Goal: Information Seeking & Learning: Understand process/instructions

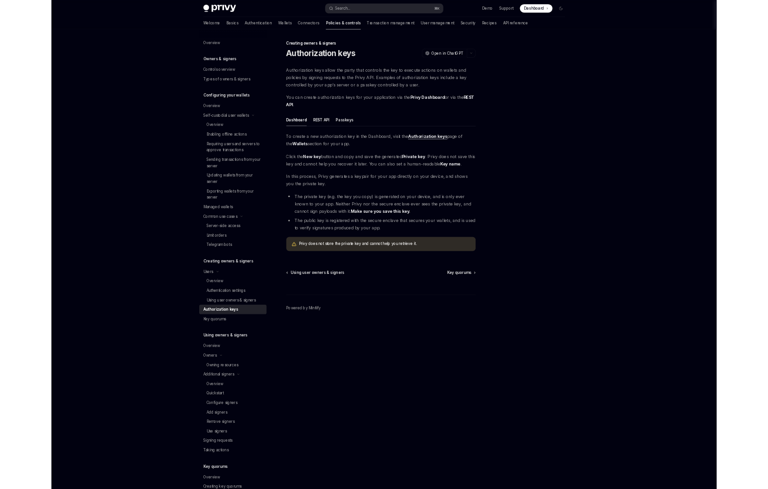
scroll to position [152, 0]
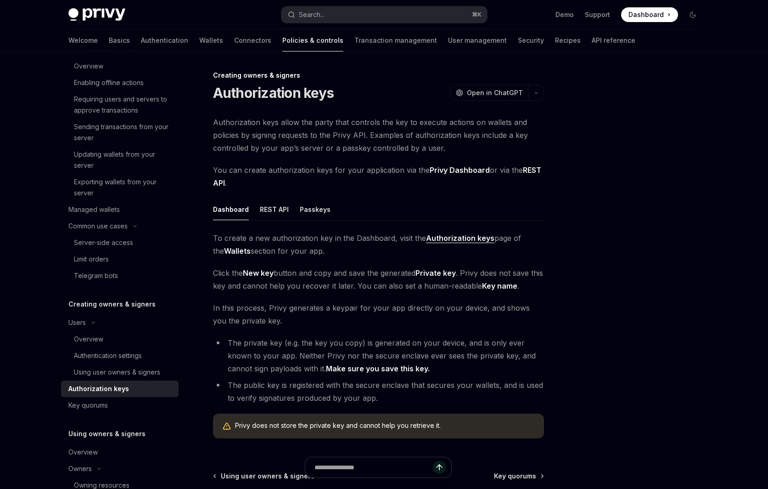
click at [388, 159] on div "Authorization keys allow the party that controls the key to execute actions on …" at bounding box center [378, 281] width 331 height 330
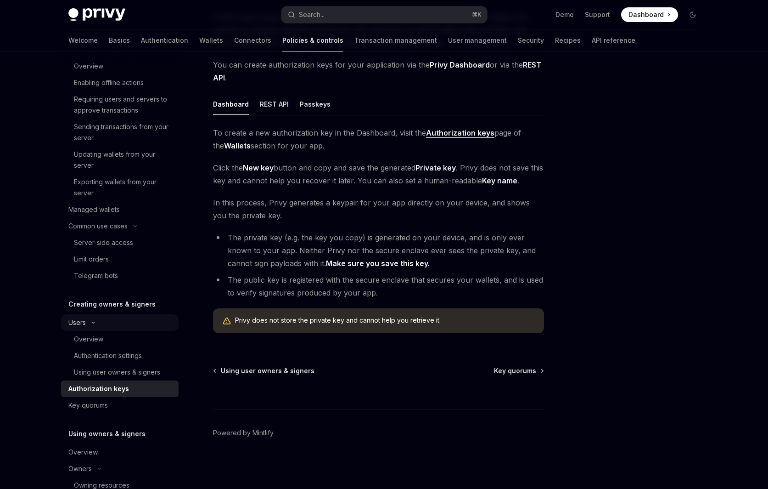
click at [132, 325] on button "Users" at bounding box center [120, 322] width 118 height 17
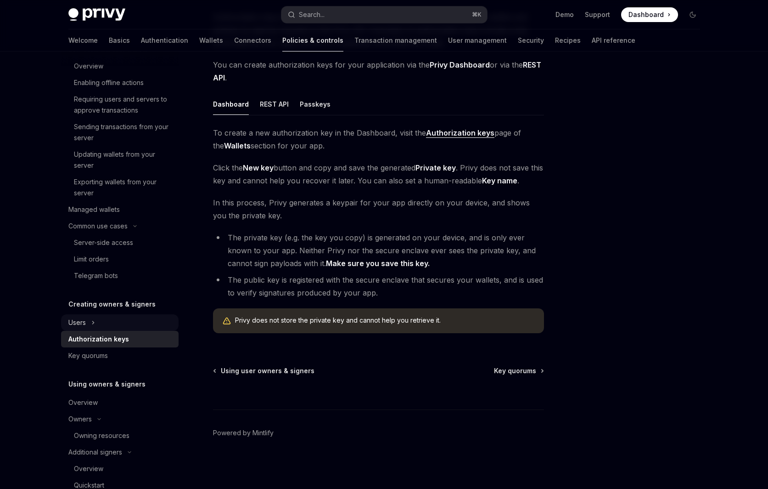
click at [132, 325] on button "Users" at bounding box center [120, 322] width 118 height 17
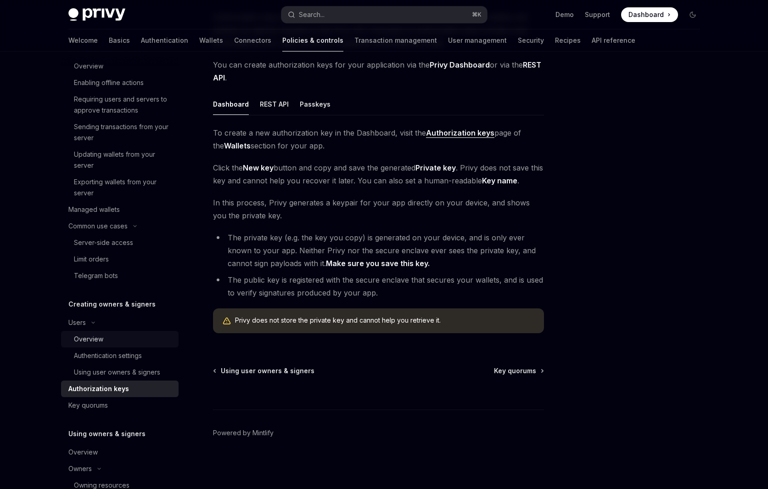
click at [132, 340] on div "Overview" at bounding box center [123, 338] width 99 height 11
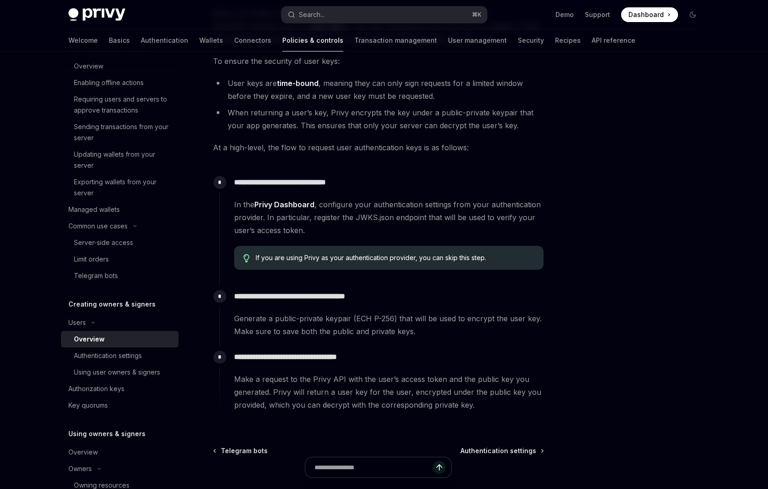
scroll to position [219, 0]
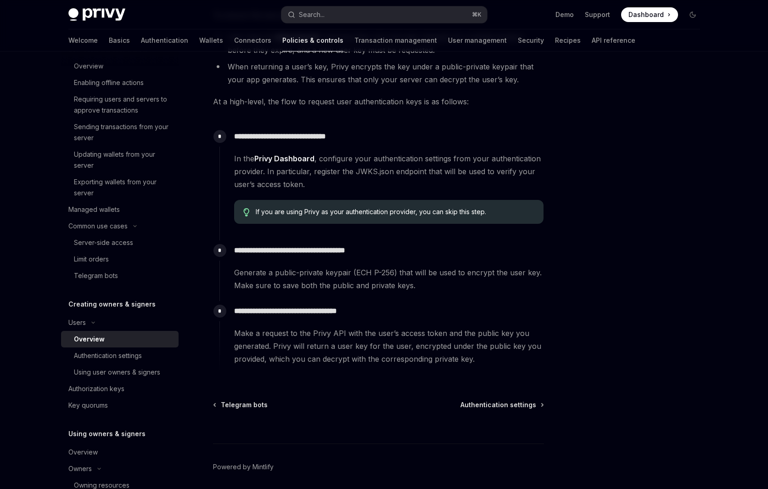
click at [50, 194] on div "**********" at bounding box center [292, 187] width 507 height 672
click at [128, 387] on div "Authorization keys" at bounding box center [120, 388] width 105 height 11
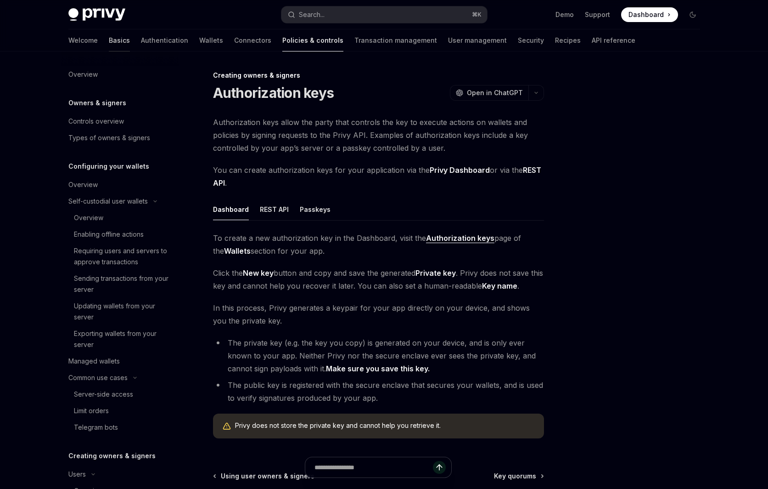
click at [109, 39] on link "Basics" at bounding box center [119, 40] width 21 height 22
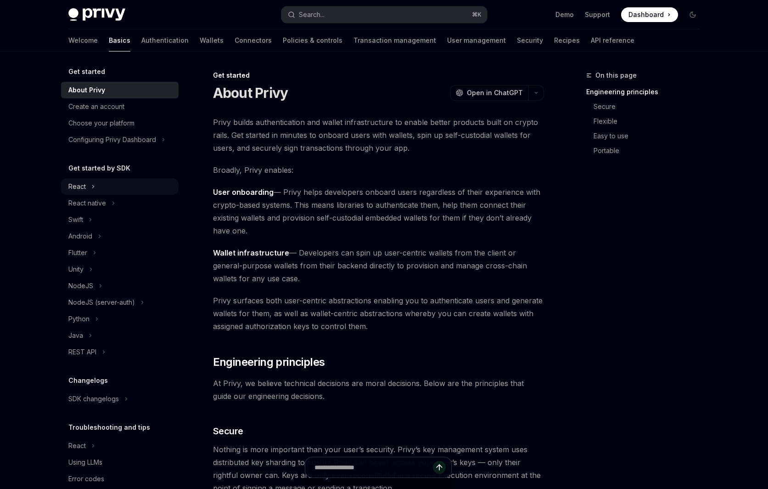
click at [92, 185] on icon at bounding box center [92, 186] width 1 height 3
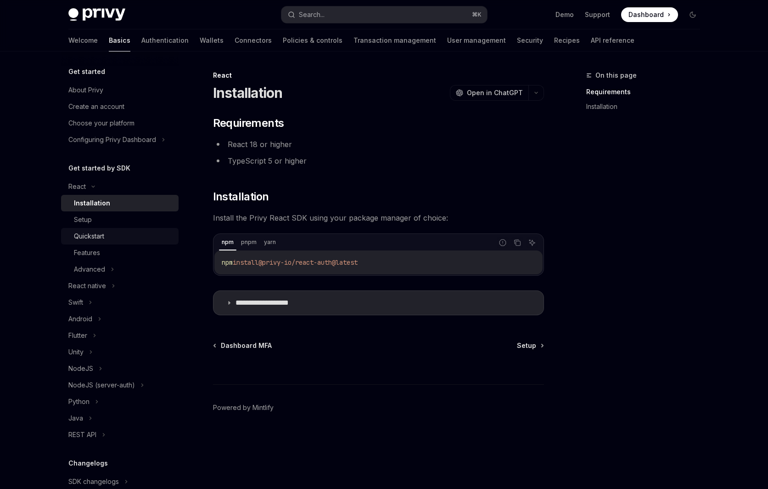
click at [110, 234] on div "Quickstart" at bounding box center [123, 236] width 99 height 11
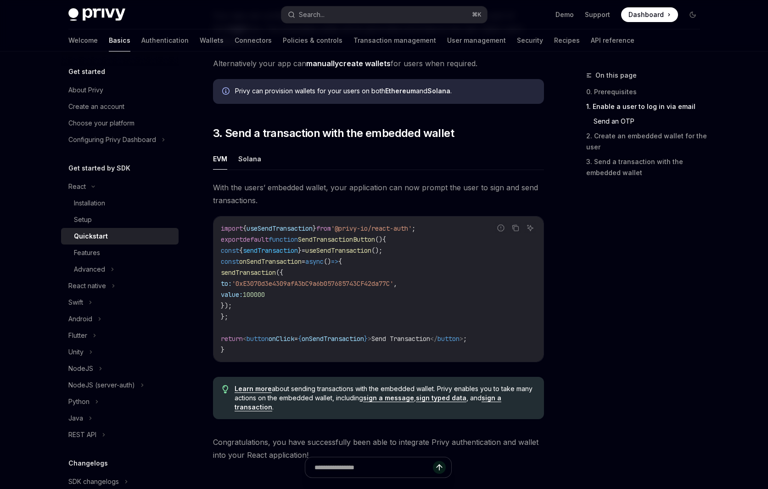
scroll to position [739, 0]
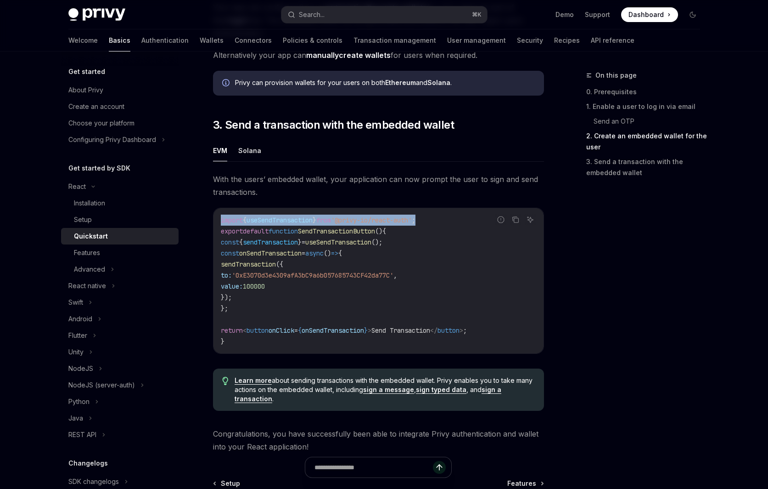
drag, startPoint x: 216, startPoint y: 219, endPoint x: 456, endPoint y: 217, distance: 239.7
click at [456, 217] on div "import { useSendTransaction } from '@privy-io/react-auth' ; export default func…" at bounding box center [379, 280] width 330 height 145
copy span "import { useSendTransaction } from '@privy-io/react-auth' ;"
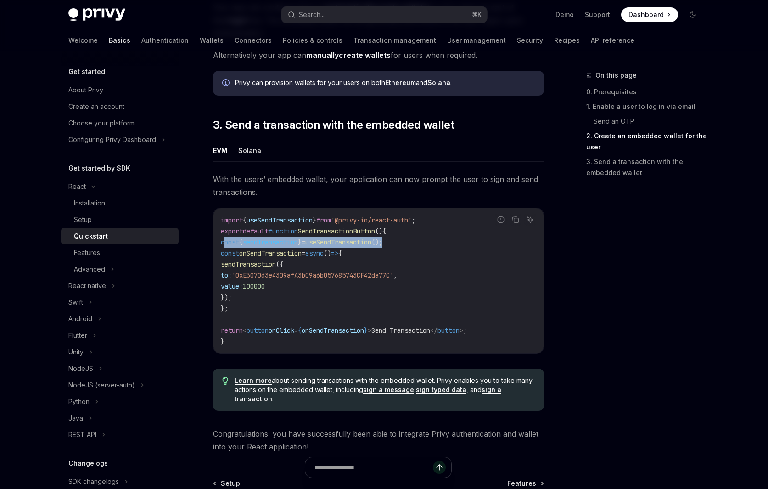
drag, startPoint x: 233, startPoint y: 245, endPoint x: 445, endPoint y: 242, distance: 212.6
click at [445, 242] on code "import { useSendTransaction } from '@privy-io/react-auth' ; export default func…" at bounding box center [378, 280] width 315 height 132
copy span "const { sendTransaction } = useSendTransaction ();"
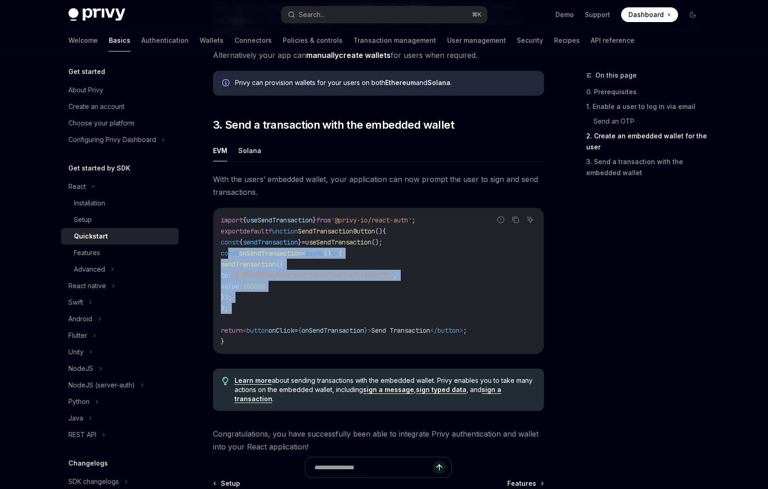
drag, startPoint x: 230, startPoint y: 253, endPoint x: 252, endPoint y: 314, distance: 64.7
click at [252, 314] on code "import { useSendTransaction } from '@privy-io/react-auth' ; export default func…" at bounding box center [378, 280] width 315 height 132
copy code "const onSendTransaction = async () => { sendTransaction ({ to: '0xE3070d3e4309a…"
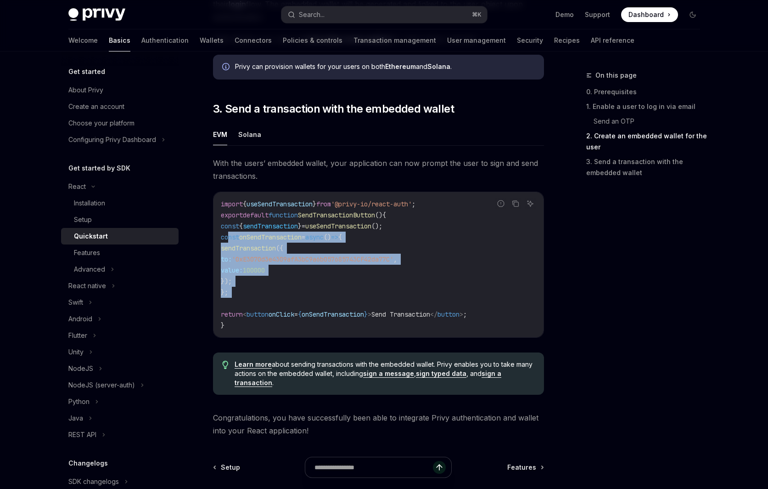
scroll to position [757, 0]
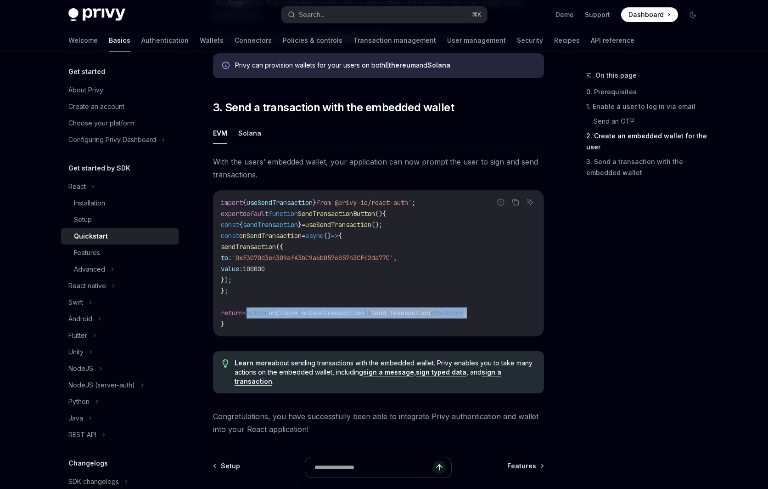
drag, startPoint x: 255, startPoint y: 313, endPoint x: 521, endPoint y: 313, distance: 266.3
click at [521, 313] on code "import { useSendTransaction } from '@privy-io/react-auth' ; export default func…" at bounding box center [378, 263] width 315 height 132
copy span "< button onClick = { onSendTransaction } > Send Transaction </ button > ;"
click at [112, 270] on icon at bounding box center [112, 269] width 1 height 3
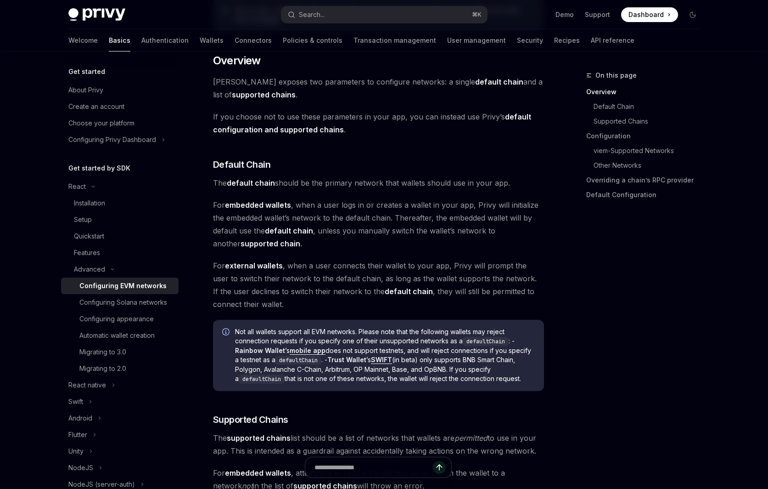
scroll to position [239, 0]
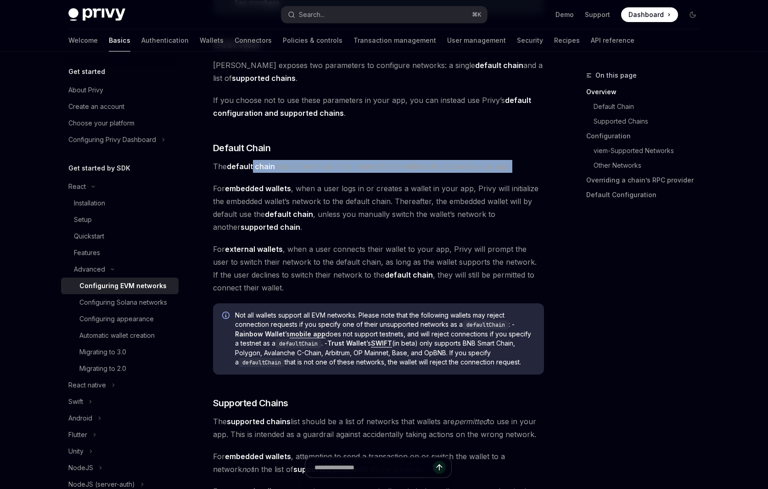
drag, startPoint x: 232, startPoint y: 238, endPoint x: -51, endPoint y: 185, distance: 287.8
click at [0, 185] on html "Privy Docs home page Search... ⌘ K Demo Support Dashboard Dashboard Search... N…" at bounding box center [384, 5] width 768 height 489
click at [109, 222] on div "Setup" at bounding box center [123, 219] width 99 height 11
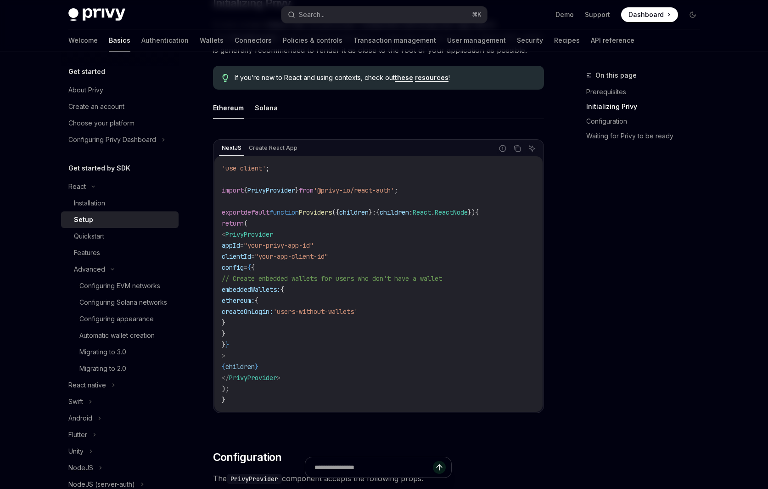
scroll to position [233, 0]
click at [137, 241] on div "Quickstart" at bounding box center [123, 236] width 99 height 11
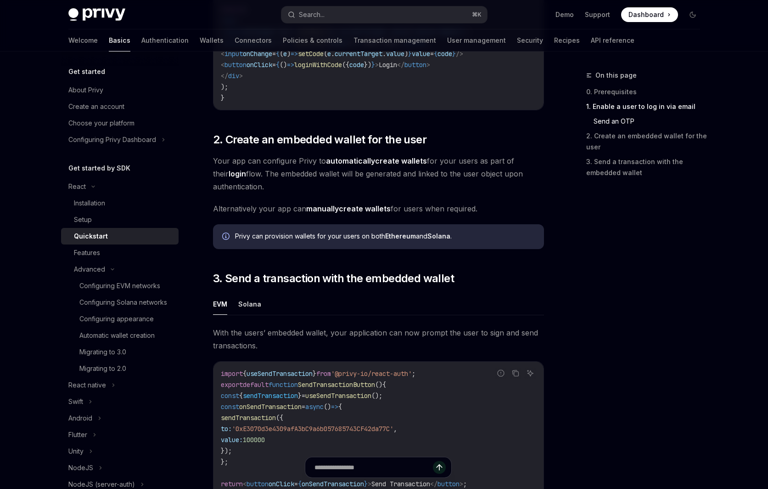
scroll to position [834, 0]
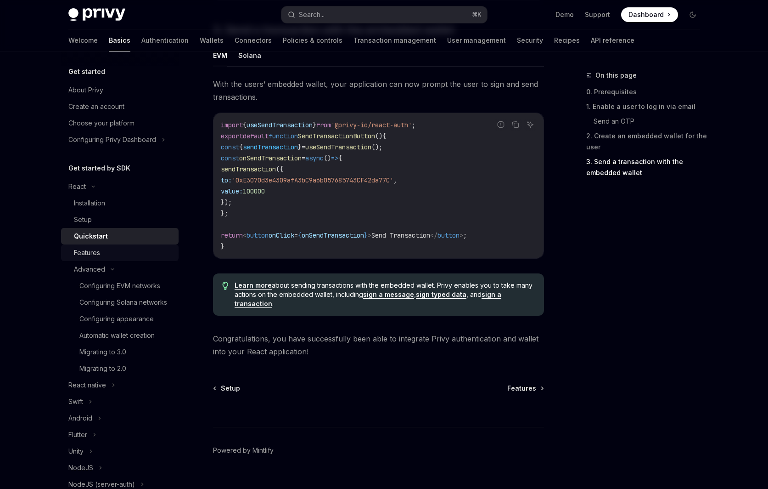
click at [98, 258] on div "Features" at bounding box center [87, 252] width 26 height 11
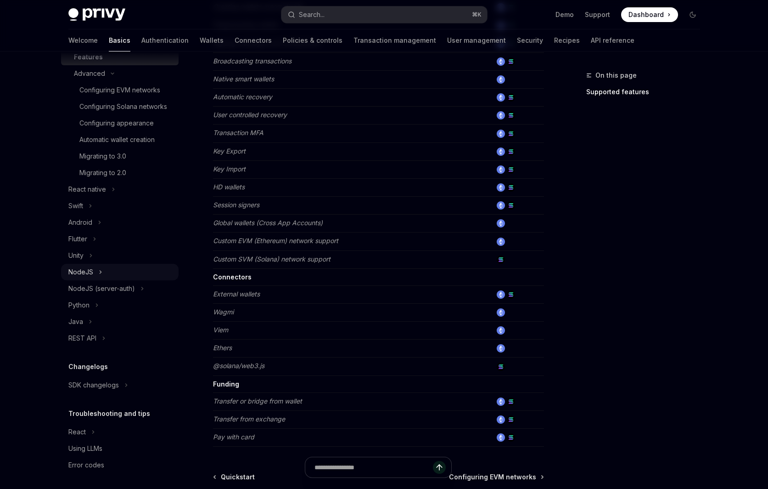
scroll to position [198, 0]
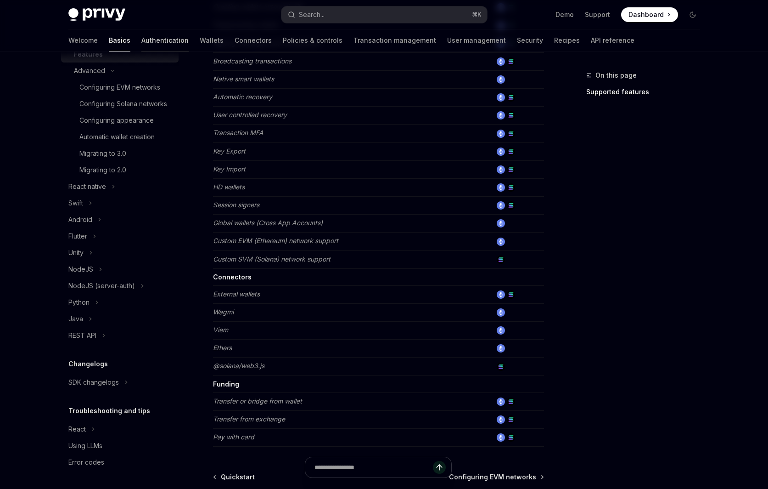
click at [141, 36] on link "Authentication" at bounding box center [164, 40] width 47 height 22
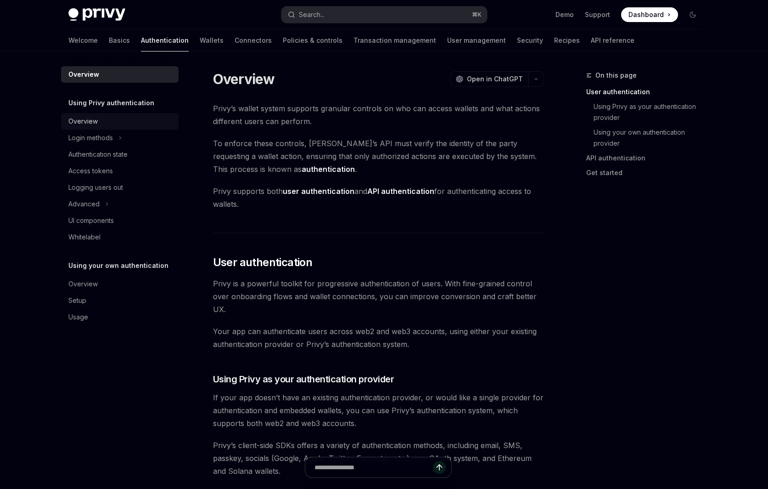
click at [131, 124] on div "Overview" at bounding box center [120, 121] width 105 height 11
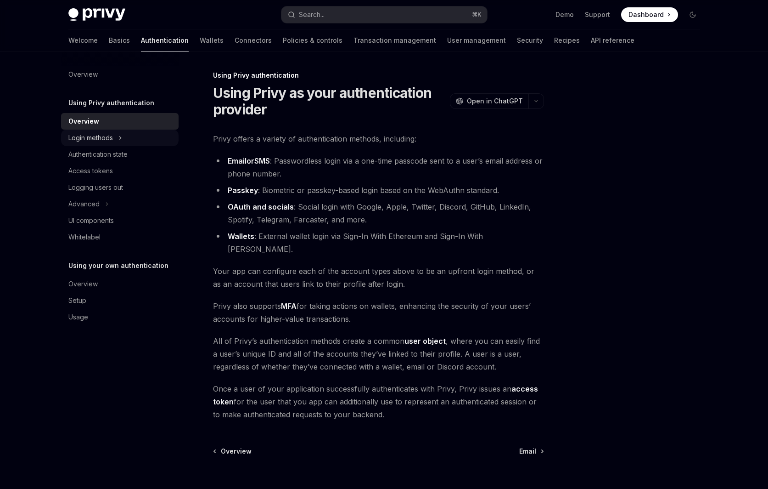
click at [130, 136] on button "Login methods" at bounding box center [120, 137] width 118 height 17
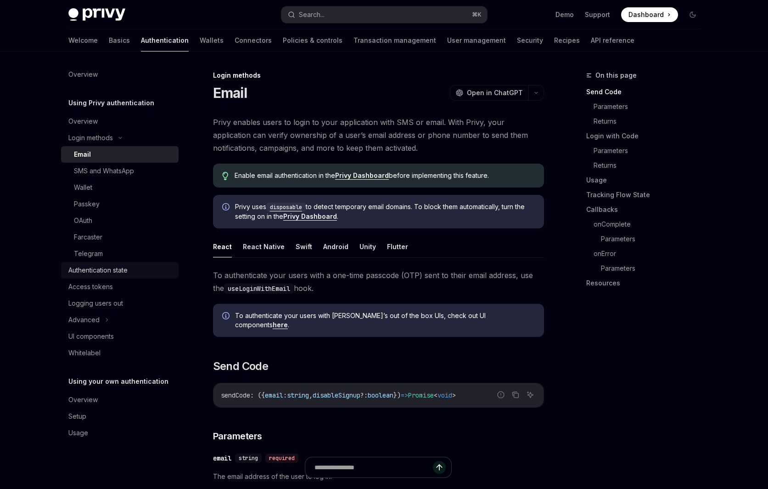
click at [128, 275] on div "Authentication state" at bounding box center [97, 270] width 59 height 11
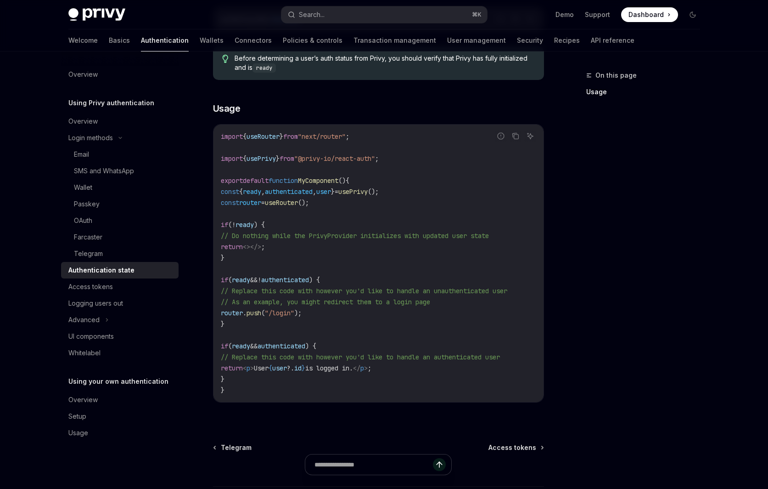
scroll to position [228, 0]
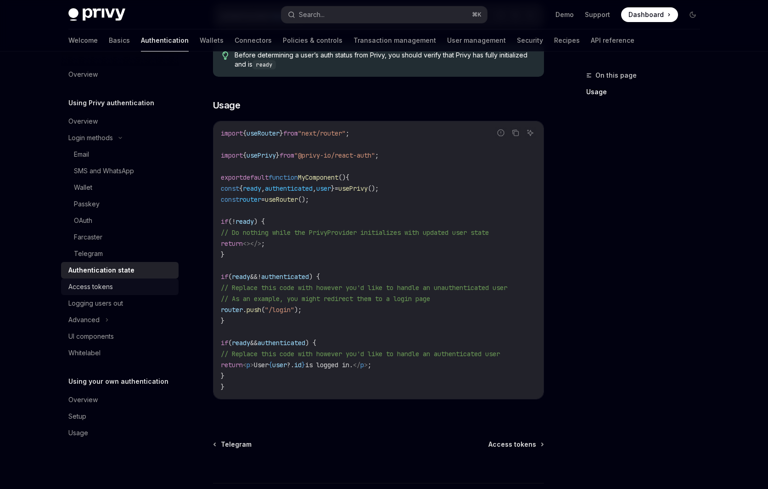
click at [137, 289] on div "Access tokens" at bounding box center [120, 286] width 105 height 11
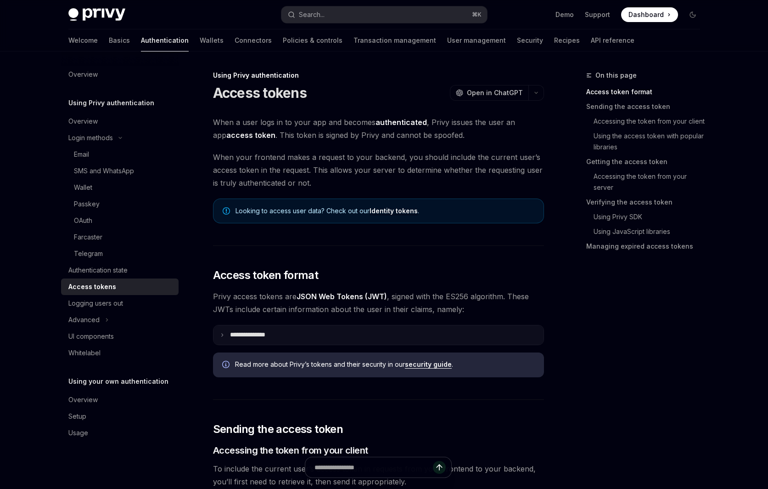
click at [242, 338] on p "**********" at bounding box center [255, 335] width 50 height 8
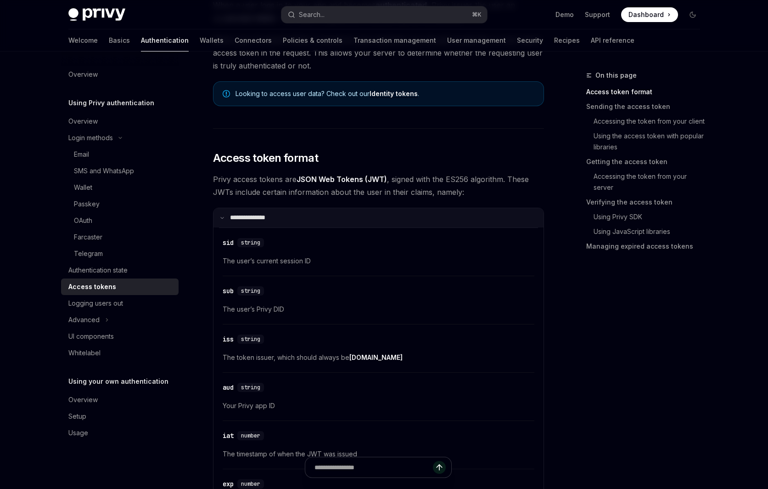
scroll to position [119, 0]
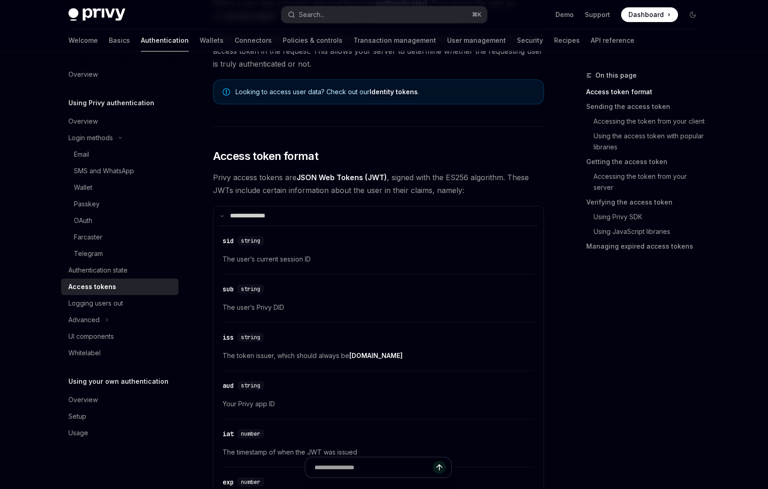
click at [297, 179] on span "Privy access tokens are JSON Web Tokens (JWT) , signed with the ES256 algorithm…" at bounding box center [378, 184] width 331 height 26
click at [319, 212] on summary "**********" at bounding box center [379, 215] width 330 height 19
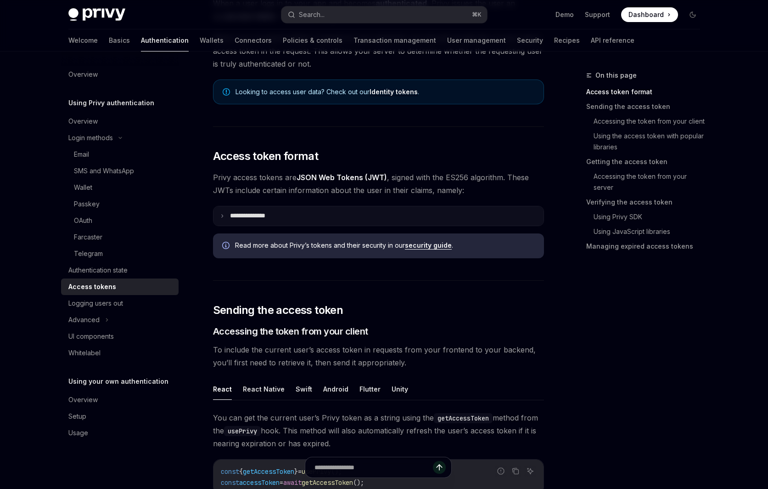
click at [319, 212] on summary "**********" at bounding box center [379, 215] width 330 height 19
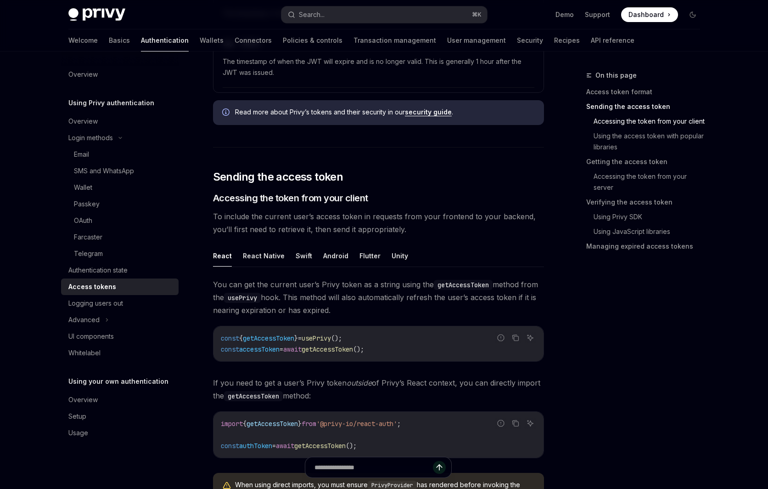
scroll to position [559, 0]
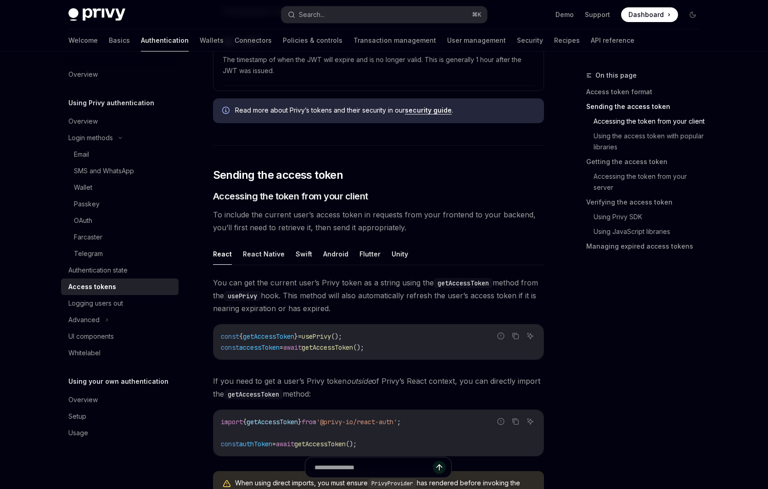
click at [281, 336] on span "getAccessToken" at bounding box center [268, 336] width 51 height 8
copy span "getAccessToken"
drag, startPoint x: 391, startPoint y: 350, endPoint x: 216, endPoint y: 350, distance: 175.0
click at [215, 350] on div "const { getAccessToken } = usePrivy (); const accessToken = await getAccessToke…" at bounding box center [379, 341] width 330 height 35
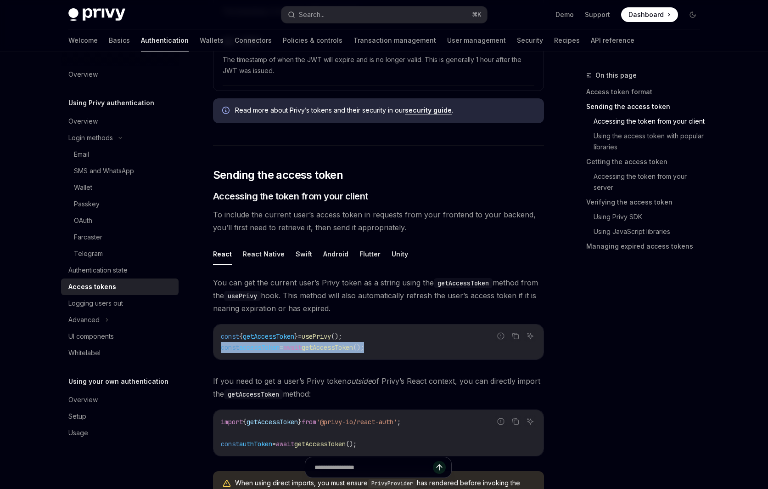
copy span "const accessToken = await getAccessToken ();"
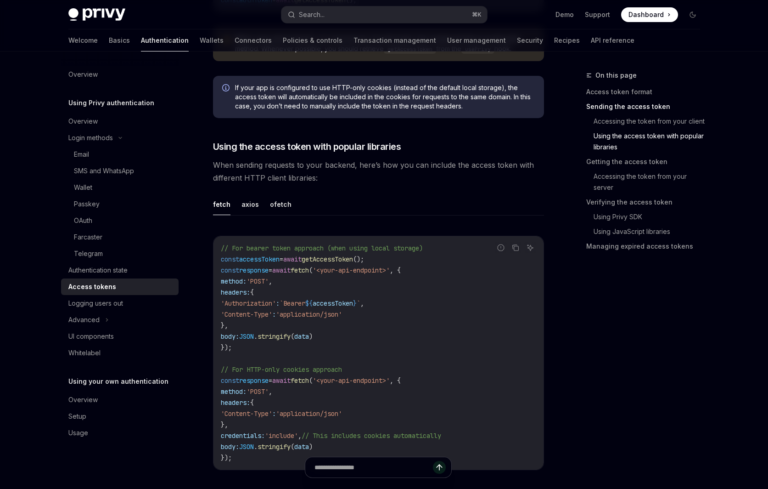
scroll to position [1005, 0]
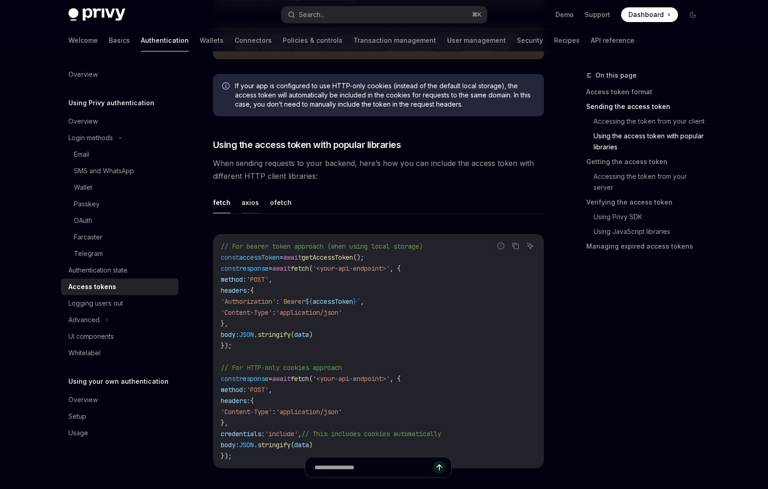
click at [249, 204] on button "axios" at bounding box center [250, 202] width 17 height 22
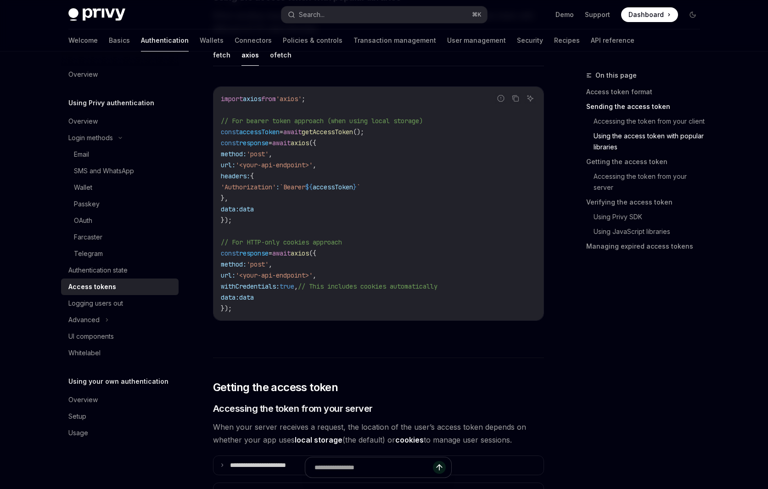
scroll to position [1199, 0]
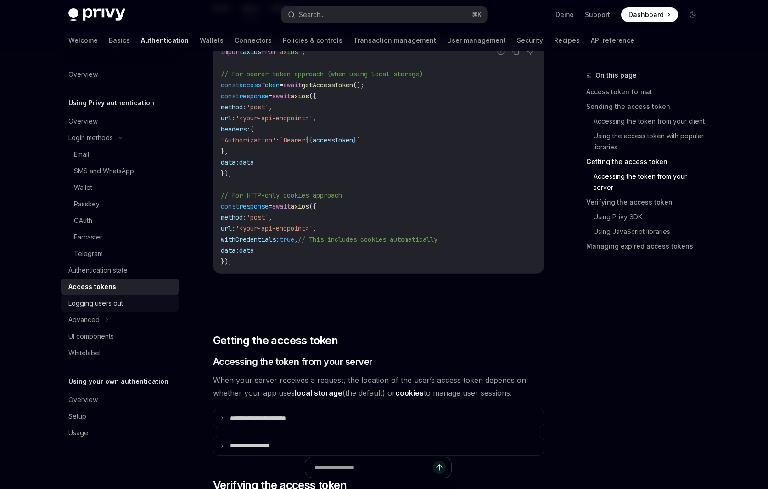
click at [172, 306] on div "Logging users out" at bounding box center [120, 303] width 105 height 11
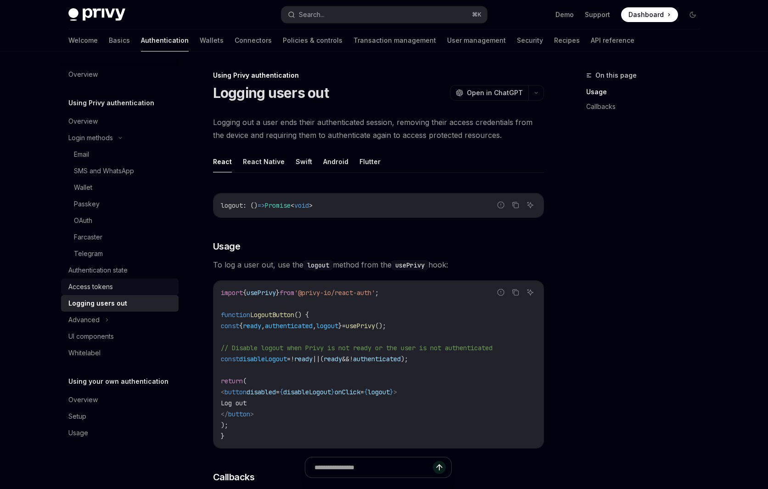
click at [162, 282] on div "Access tokens" at bounding box center [120, 286] width 105 height 11
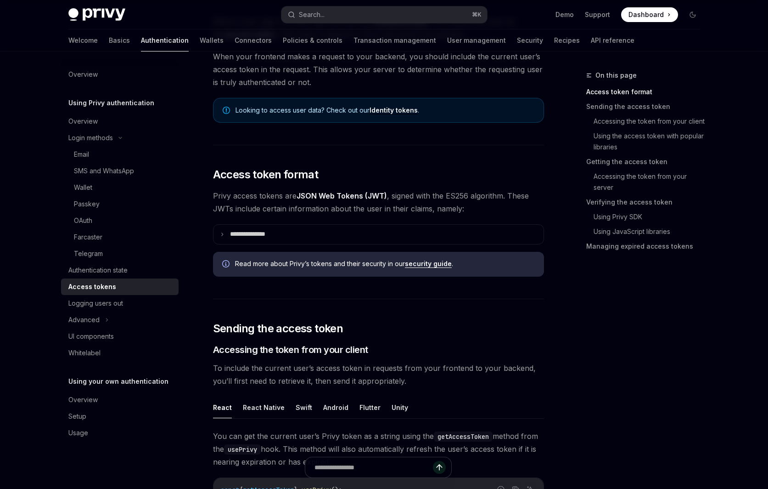
scroll to position [104, 0]
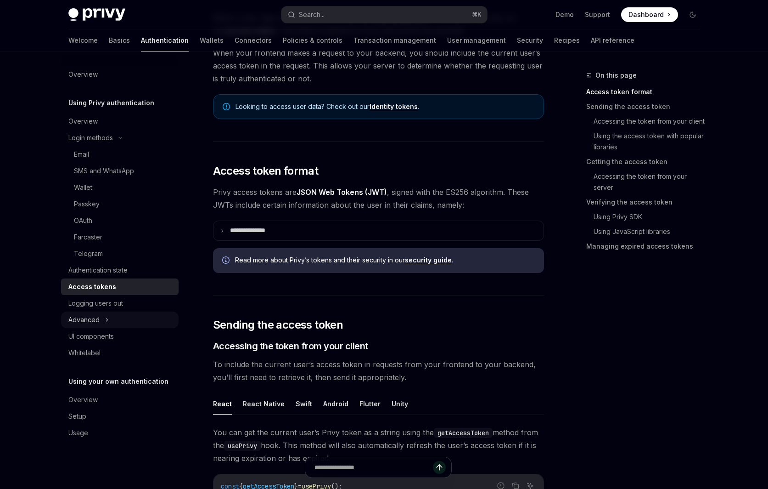
click at [108, 317] on icon at bounding box center [107, 319] width 4 height 11
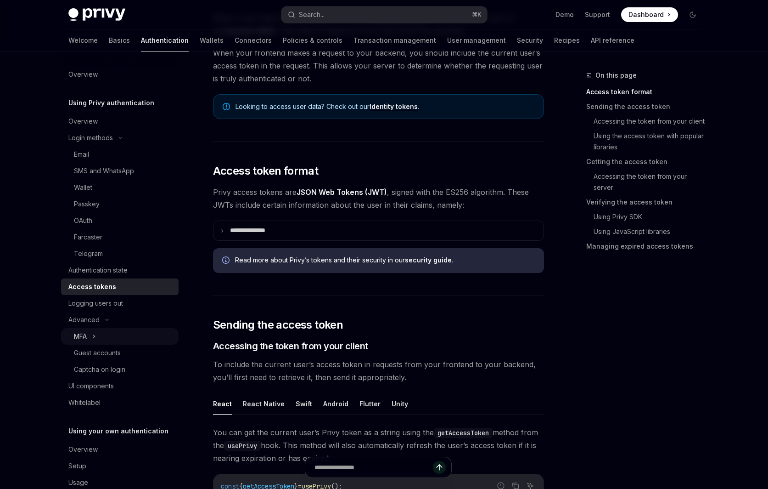
click at [94, 340] on icon at bounding box center [94, 336] width 4 height 11
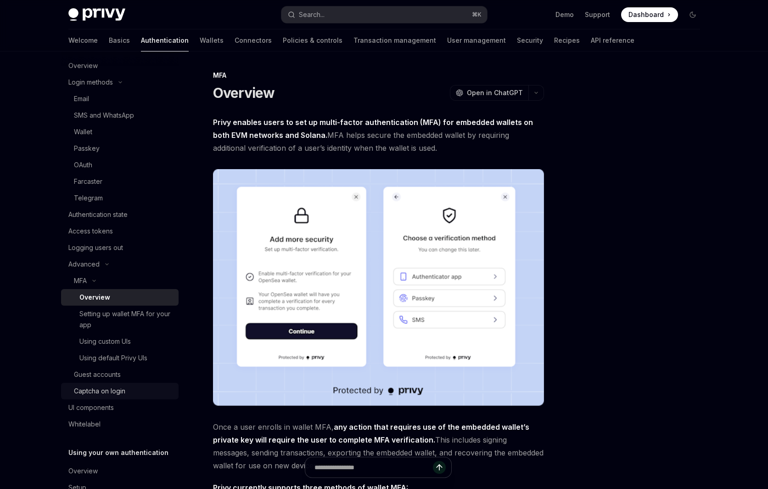
scroll to position [97, 0]
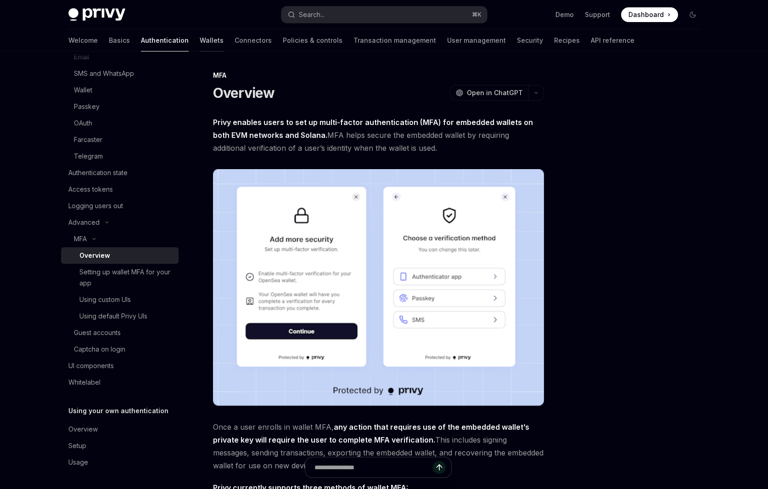
click at [200, 33] on link "Wallets" at bounding box center [212, 40] width 24 height 22
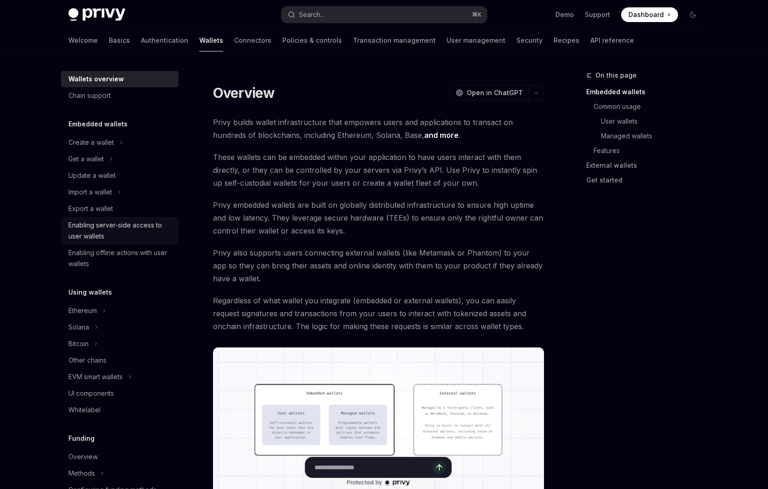
click at [149, 223] on div "Enabling server-side access to user wallets" at bounding box center [120, 230] width 105 height 22
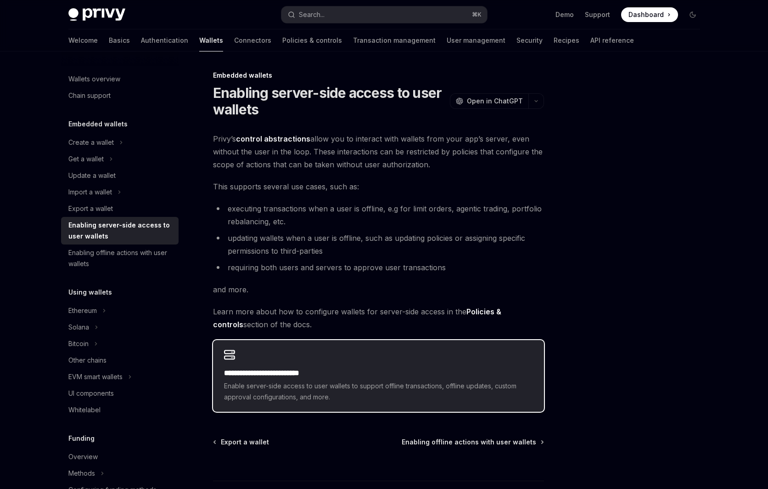
click at [310, 356] on div "**********" at bounding box center [378, 376] width 331 height 72
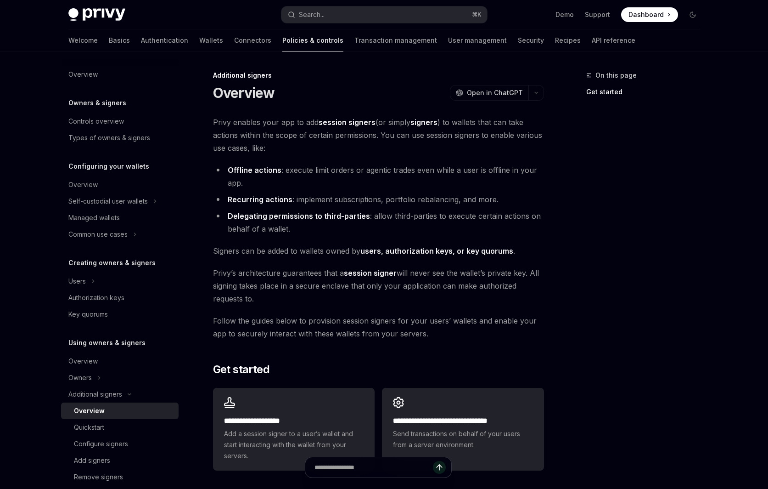
scroll to position [16, 0]
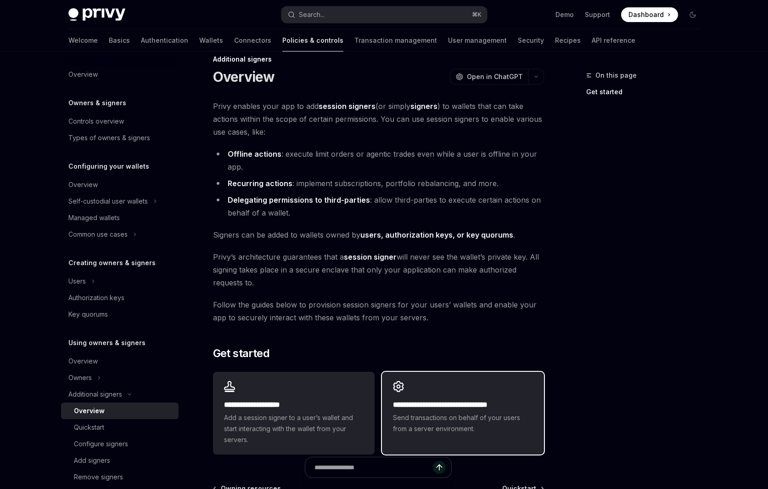
click at [443, 391] on div "**********" at bounding box center [463, 407] width 162 height 72
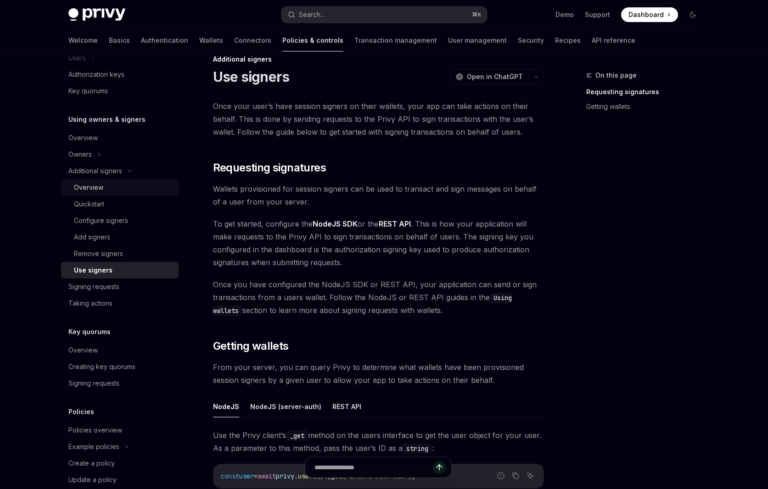
click at [146, 185] on div "Overview" at bounding box center [123, 187] width 99 height 11
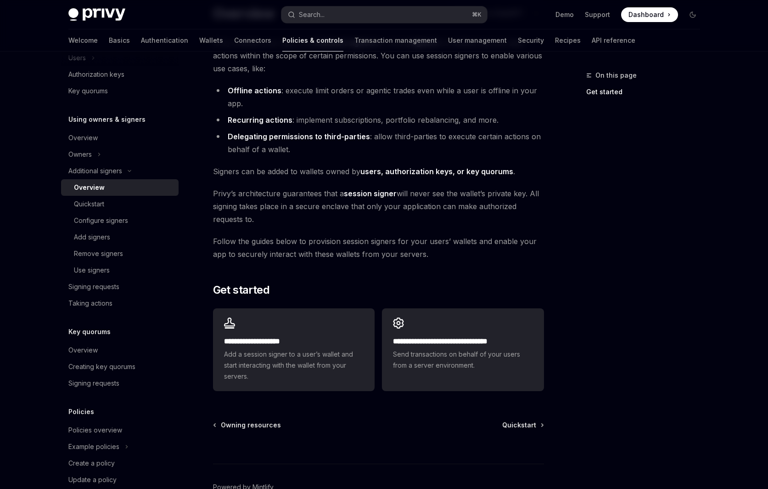
scroll to position [80, 0]
click at [135, 211] on link "Quickstart" at bounding box center [120, 204] width 118 height 17
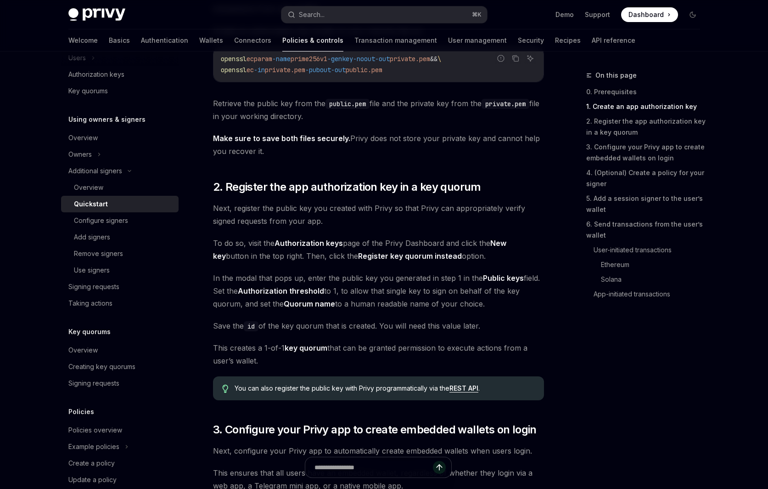
scroll to position [521, 0]
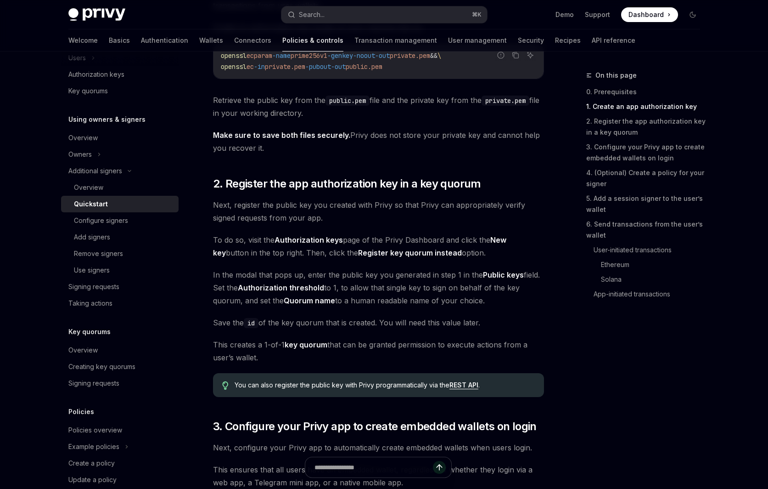
click at [283, 292] on span "In the modal that pops up, enter the public key you generated in step 1 in the …" at bounding box center [378, 287] width 331 height 39
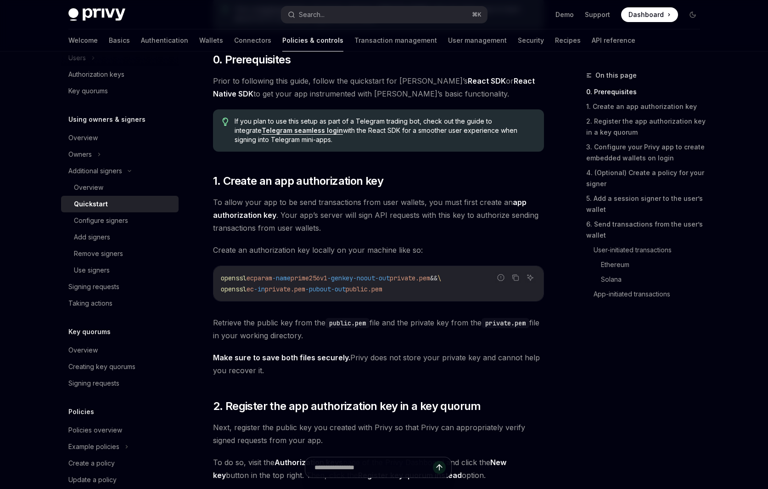
scroll to position [272, 0]
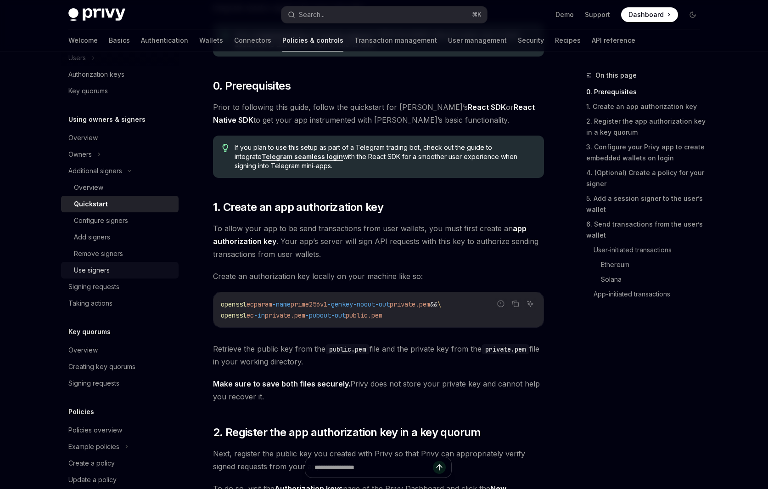
click at [153, 265] on div "Use signers" at bounding box center [123, 270] width 99 height 11
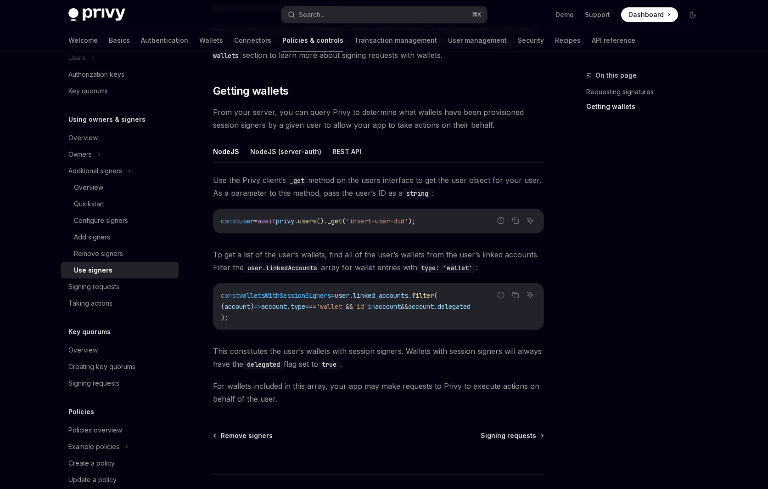
scroll to position [236, 0]
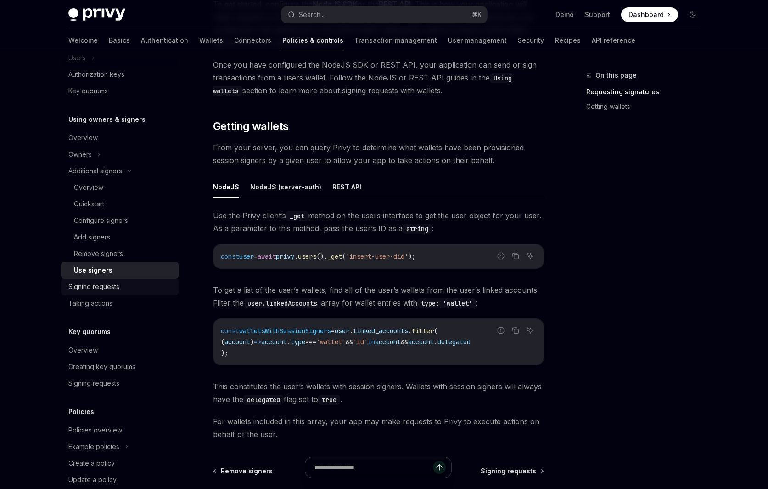
click at [108, 290] on div "Signing requests" at bounding box center [93, 286] width 51 height 11
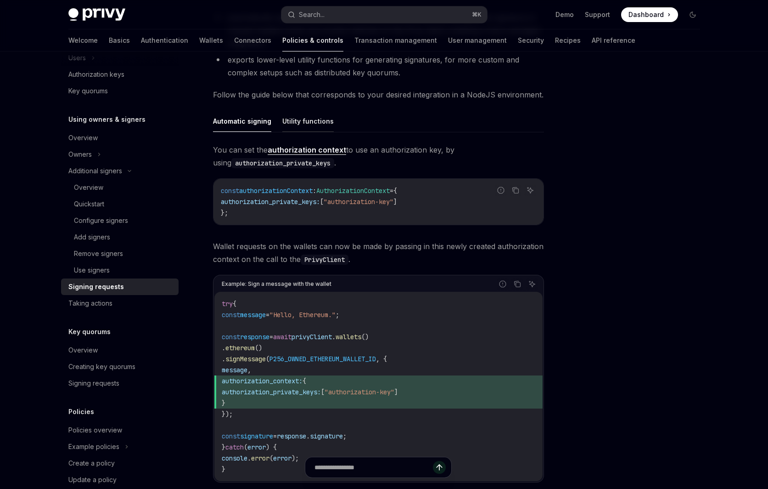
scroll to position [123, 0]
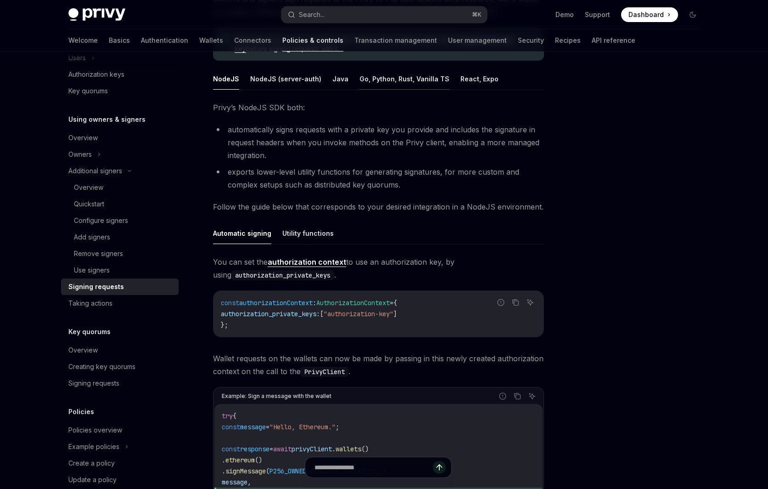
click at [387, 72] on button "Go, Python, Rust, Vanilla TS" at bounding box center [405, 79] width 90 height 22
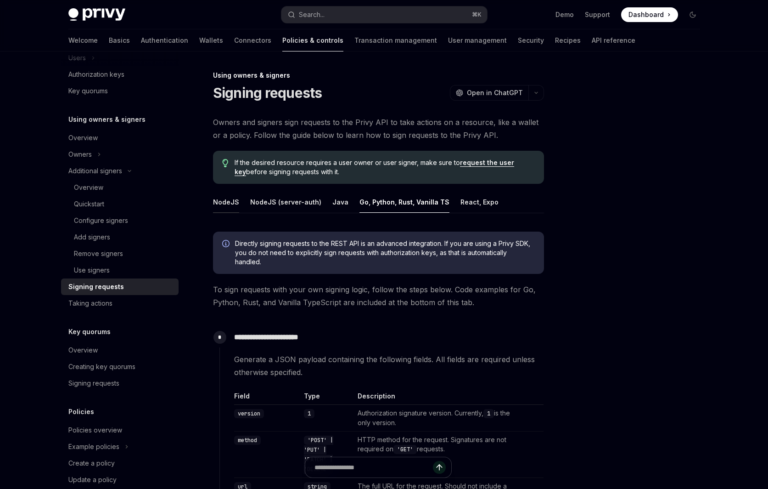
click at [235, 207] on button "NodeJS" at bounding box center [226, 202] width 26 height 22
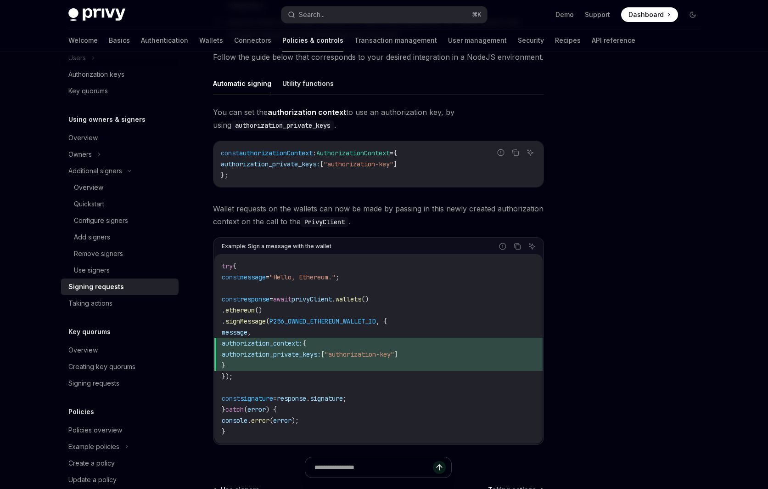
scroll to position [273, 0]
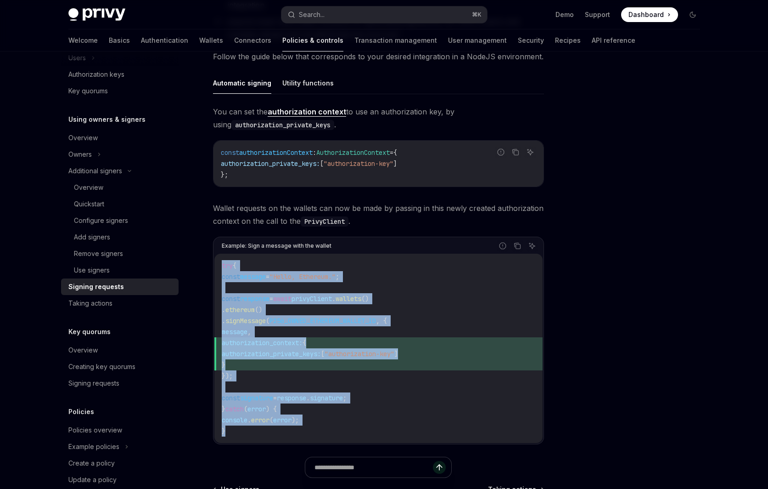
drag, startPoint x: 222, startPoint y: 266, endPoint x: 252, endPoint y: 428, distance: 164.4
click at [252, 428] on code "try { const message = "Hello, Ethereum." ; const response = await privyClient .…" at bounding box center [379, 348] width 314 height 176
copy code "try { const message = "Hello, Ethereum." ; const response = await privyClient .…"
click at [332, 300] on span "privyClient" at bounding box center [312, 298] width 40 height 8
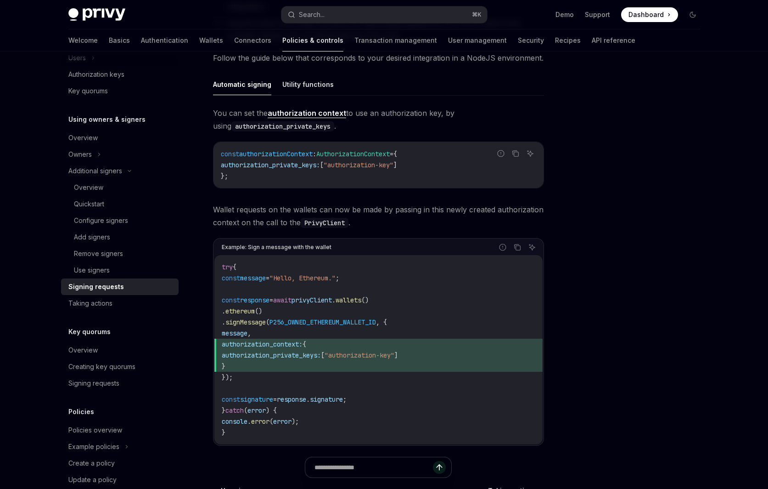
scroll to position [298, 0]
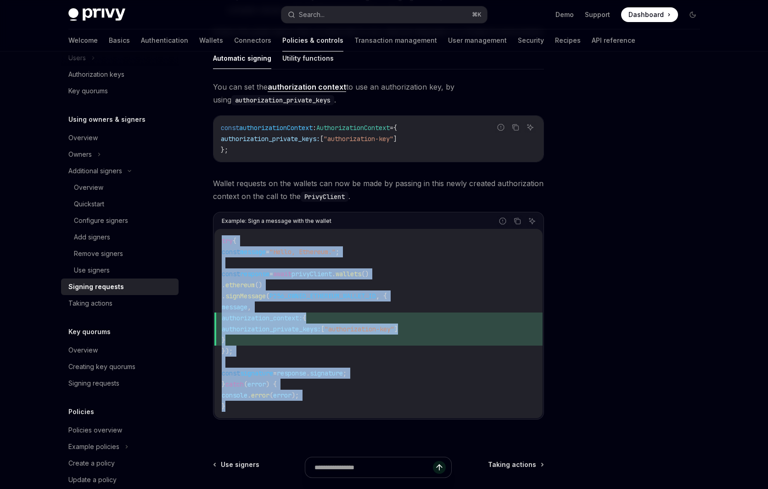
copy code "try { const message = "Hello, Ethereum." ; const response = await privyClient .…"
drag, startPoint x: 245, startPoint y: 407, endPoint x: 222, endPoint y: 235, distance: 173.2
click at [222, 235] on code "try { const message = "Hello, Ethereum." ; const response = await privyClient .…" at bounding box center [379, 323] width 314 height 176
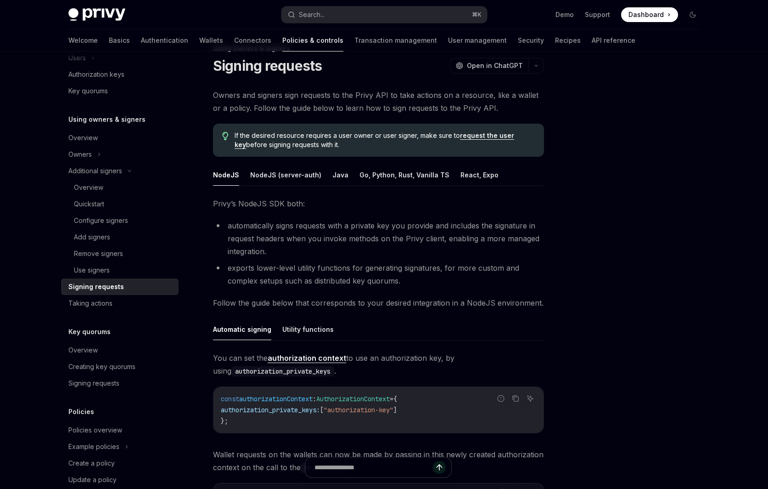
scroll to position [0, 0]
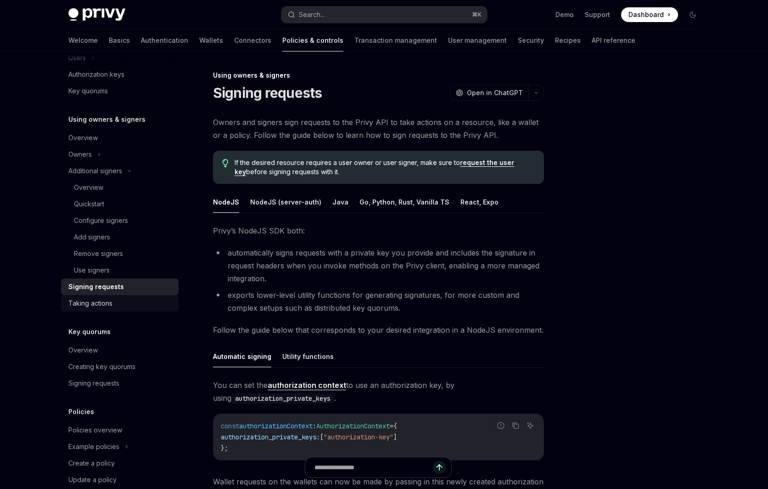
click at [151, 304] on div "Taking actions" at bounding box center [120, 303] width 105 height 11
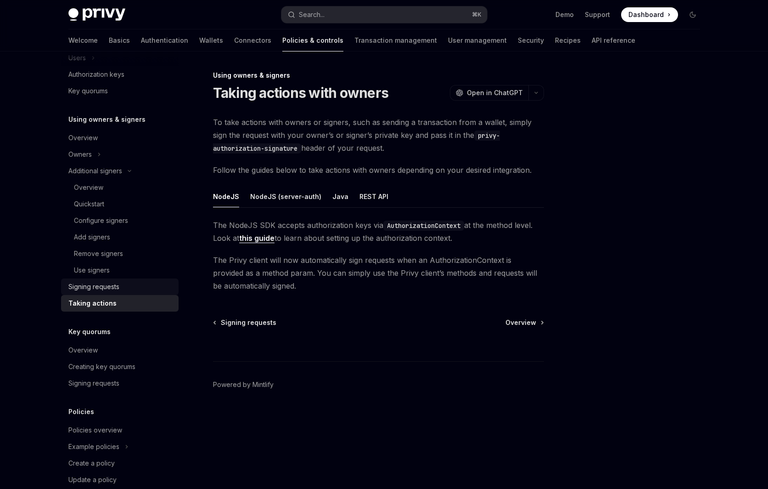
click at [145, 289] on div "Signing requests" at bounding box center [120, 286] width 105 height 11
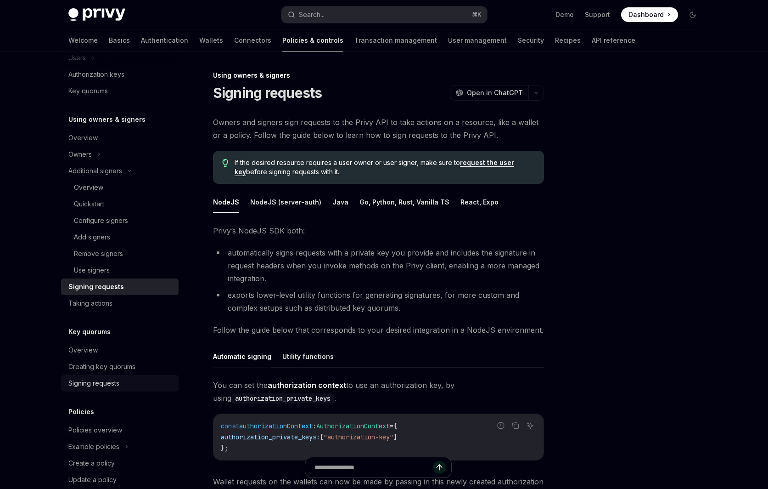
click at [117, 387] on div "Signing requests" at bounding box center [93, 382] width 51 height 11
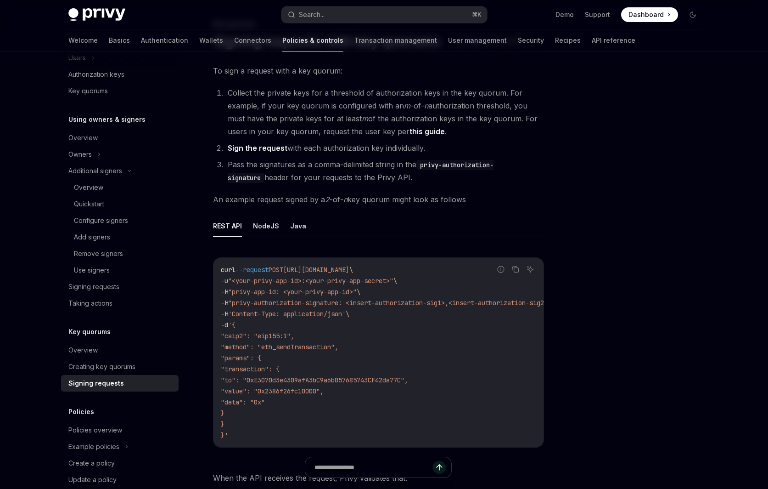
scroll to position [64, 0]
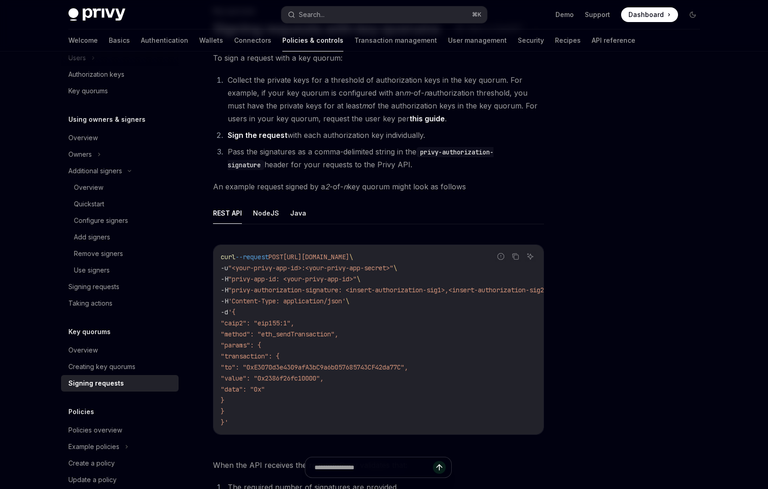
click at [294, 315] on code "curl --request POST https://api.privy.io/v1/wallets/y5ofctvacjiv53u4hmnqi0e5/rp…" at bounding box center [399, 339] width 356 height 176
click at [91, 288] on div "Signing requests" at bounding box center [93, 286] width 51 height 11
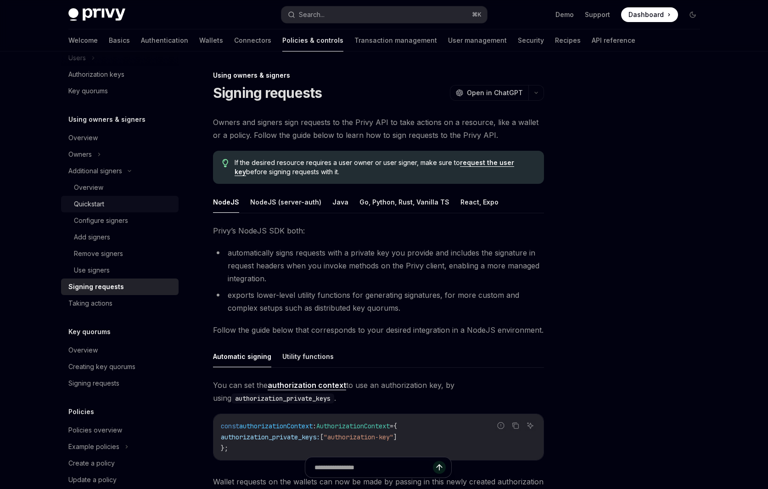
click at [110, 203] on div "Quickstart" at bounding box center [123, 203] width 99 height 11
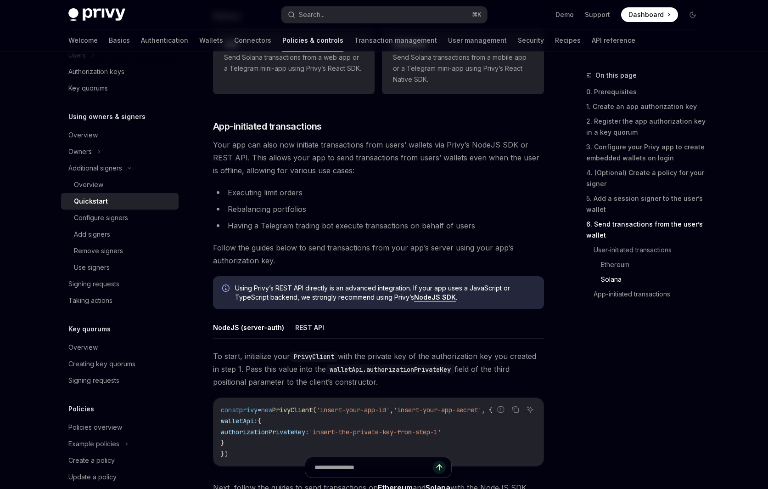
scroll to position [2214, 0]
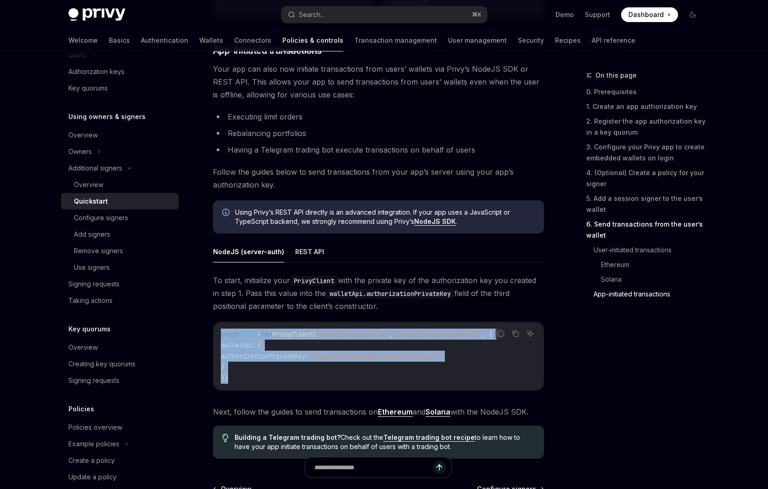
copy code "const privy = new PrivyClient ( 'insert-your-app-id' , 'insert-your-app-secret'…"
drag, startPoint x: 249, startPoint y: 377, endPoint x: 214, endPoint y: 337, distance: 53.7
click at [214, 337] on div "const privy = new PrivyClient ( 'insert-your-app-id' , 'insert-your-app-secret'…" at bounding box center [379, 356] width 330 height 68
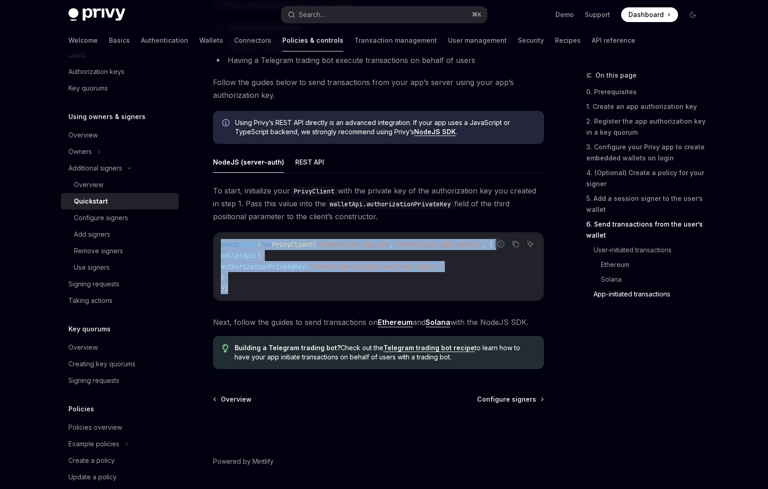
scroll to position [2308, 0]
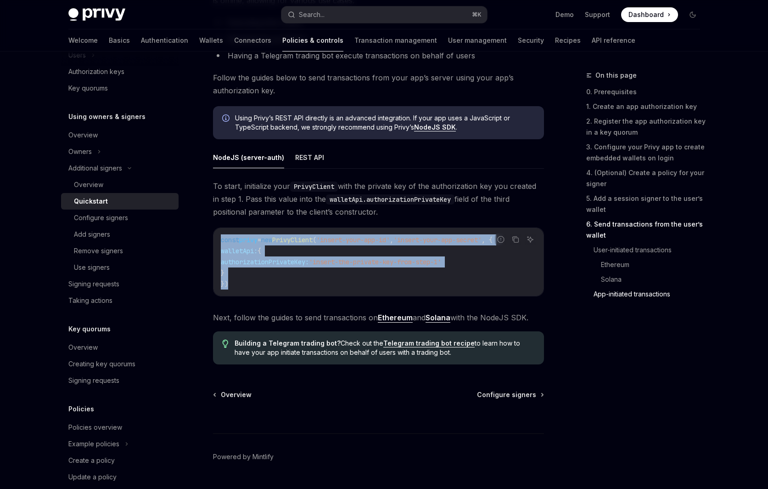
click at [389, 317] on link "Ethereum" at bounding box center [395, 318] width 35 height 10
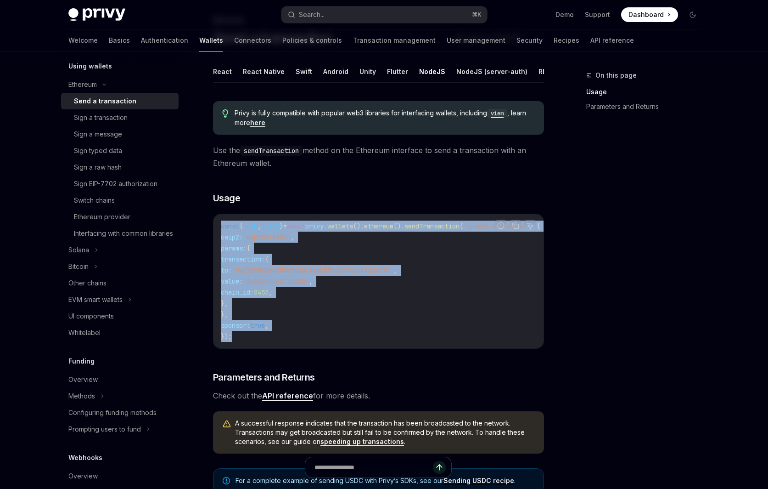
drag, startPoint x: 220, startPoint y: 225, endPoint x: 274, endPoint y: 341, distance: 127.4
click at [274, 341] on div "const { hash , caip2 } = await privy . wallets (). ethereum (). sendTransaction…" at bounding box center [379, 281] width 330 height 134
copy code "const { hash , caip2 } = await privy . wallets (). ethereum (). sendTransaction…"
click at [332, 256] on code "const { hash , caip2 } = await privy . wallets (). ethereum (). sendTransaction…" at bounding box center [392, 280] width 342 height 121
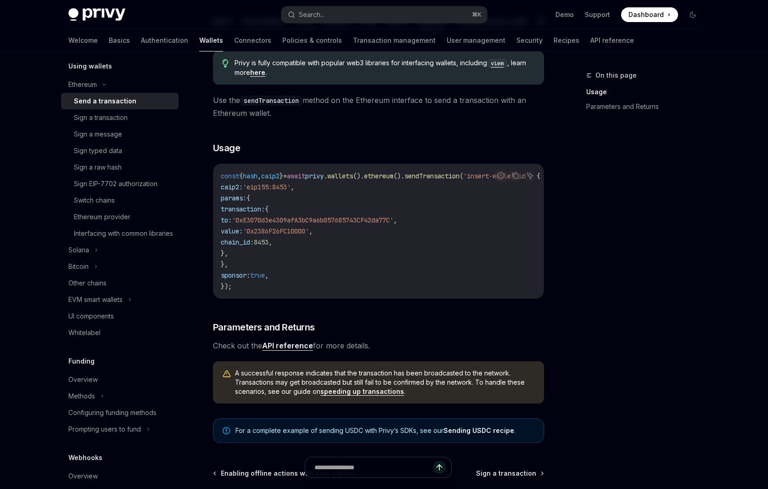
scroll to position [104, 0]
click at [144, 119] on div "Sign a transaction" at bounding box center [123, 117] width 99 height 11
type textarea "*"
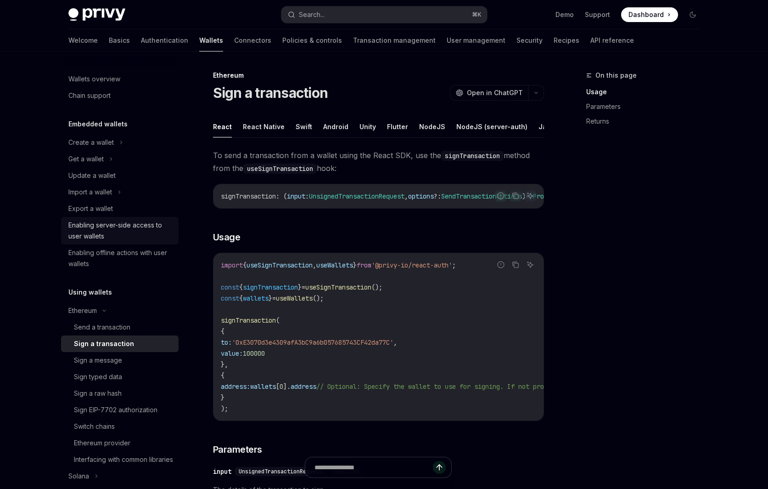
click at [140, 228] on div "Enabling server-side access to user wallets" at bounding box center [120, 230] width 105 height 22
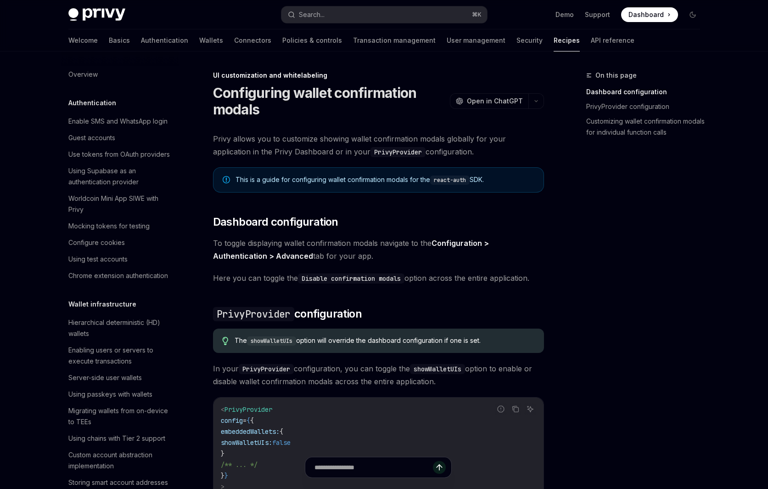
scroll to position [292, 0]
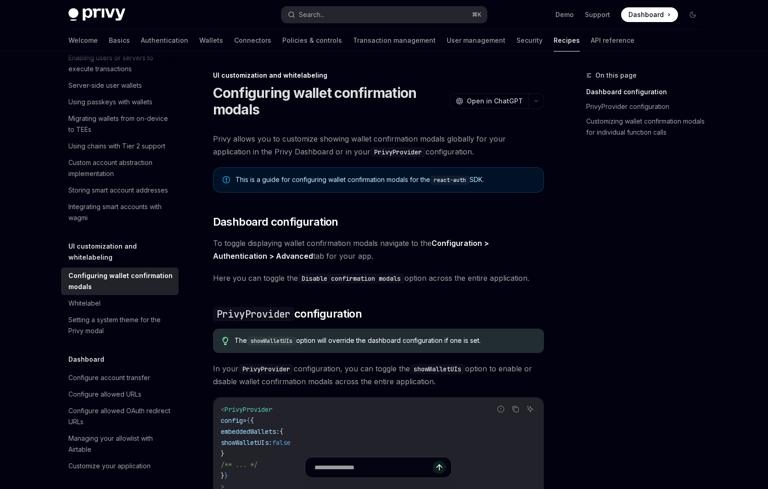
click at [276, 341] on code "showWalletUIs" at bounding box center [271, 340] width 49 height 9
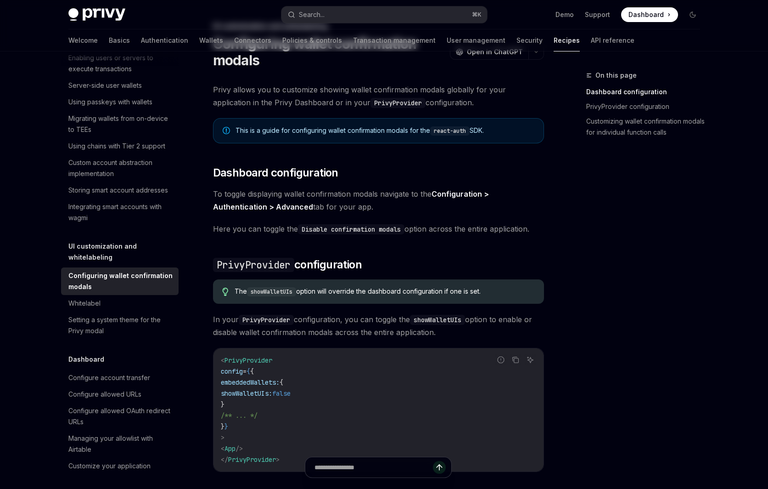
scroll to position [53, 0]
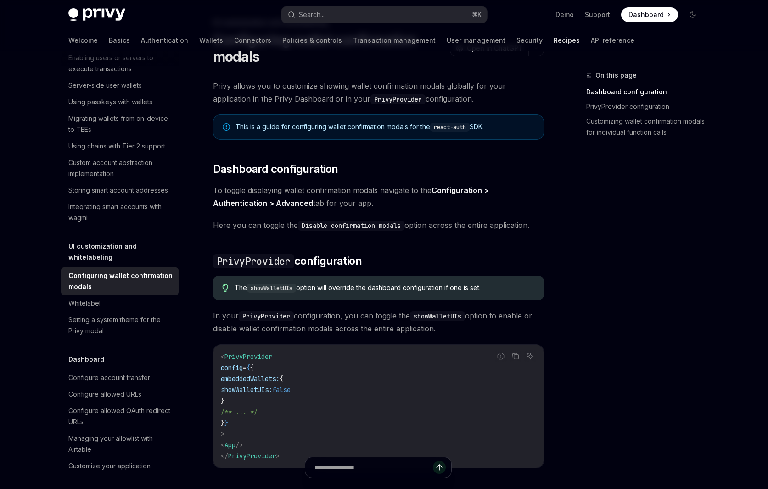
copy div "showWalletUIs"
click at [130, 298] on div "Whitelabel" at bounding box center [120, 303] width 105 height 11
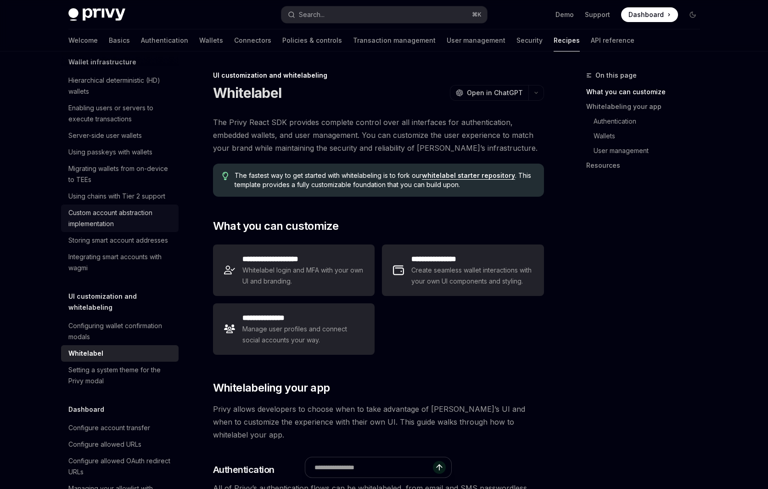
scroll to position [223, 0]
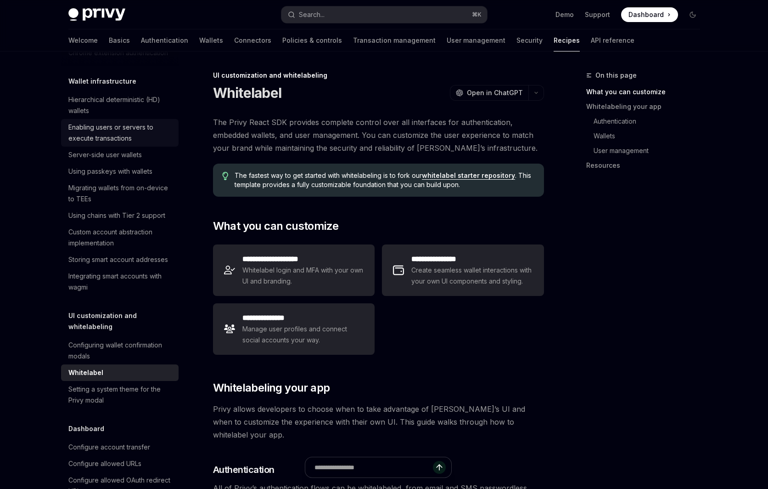
click at [139, 137] on div "Enabling users or servers to execute transactions" at bounding box center [120, 133] width 105 height 22
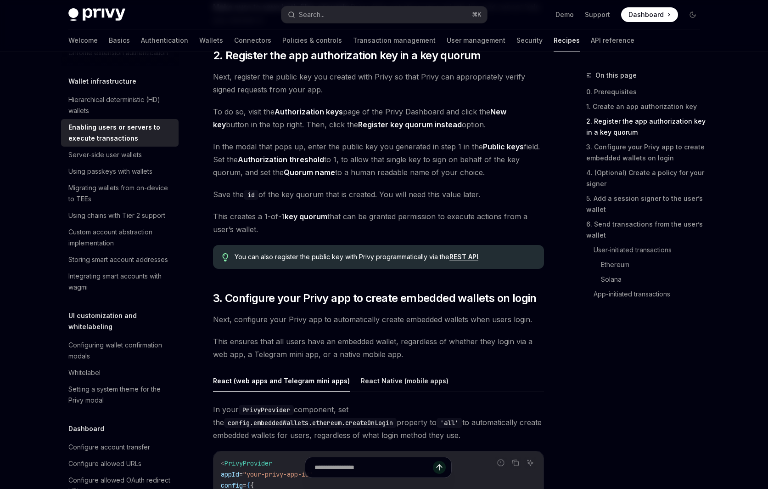
scroll to position [816, 0]
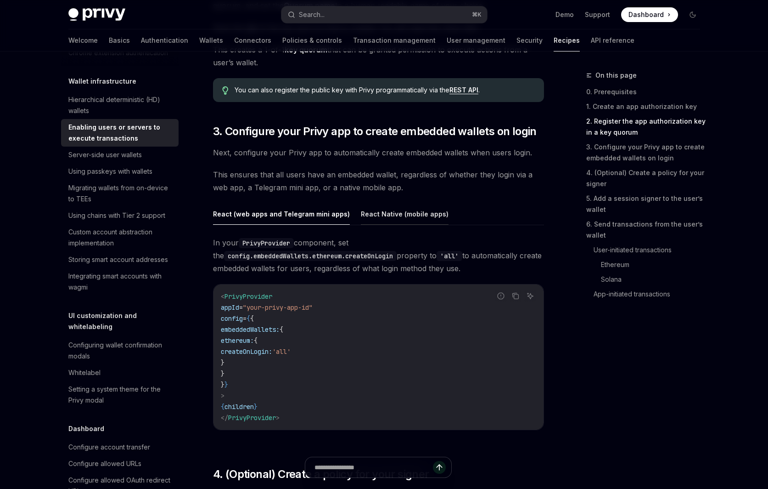
click at [381, 212] on button "React Native (mobile apps)" at bounding box center [405, 214] width 88 height 22
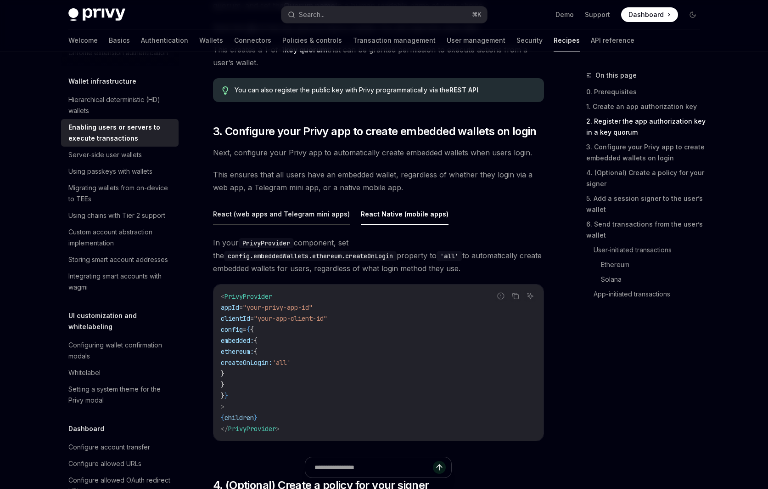
click at [309, 216] on button "React (web apps and Telegram mini apps)" at bounding box center [281, 214] width 137 height 22
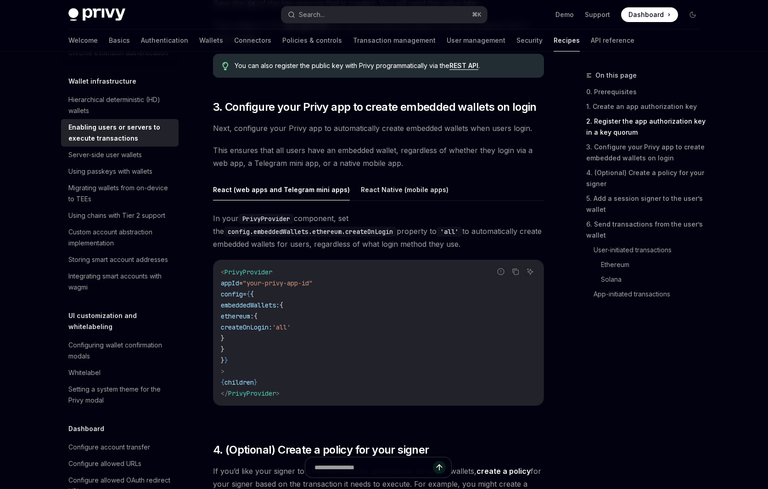
scroll to position [841, 0]
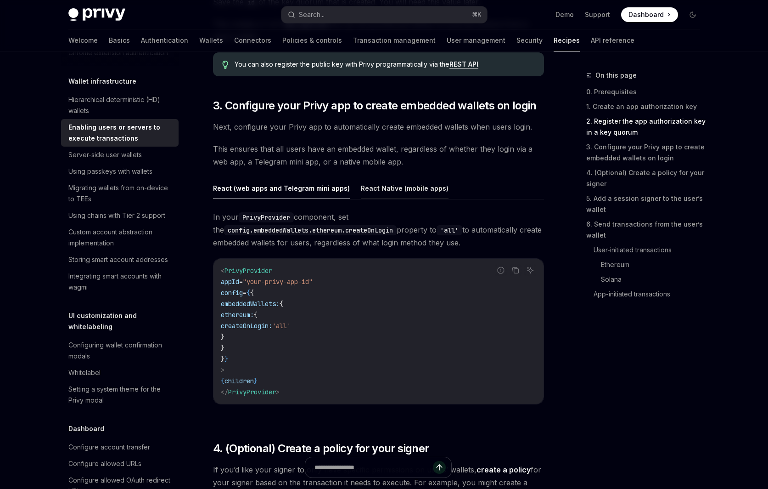
click at [383, 193] on button "React Native (mobile apps)" at bounding box center [405, 188] width 88 height 22
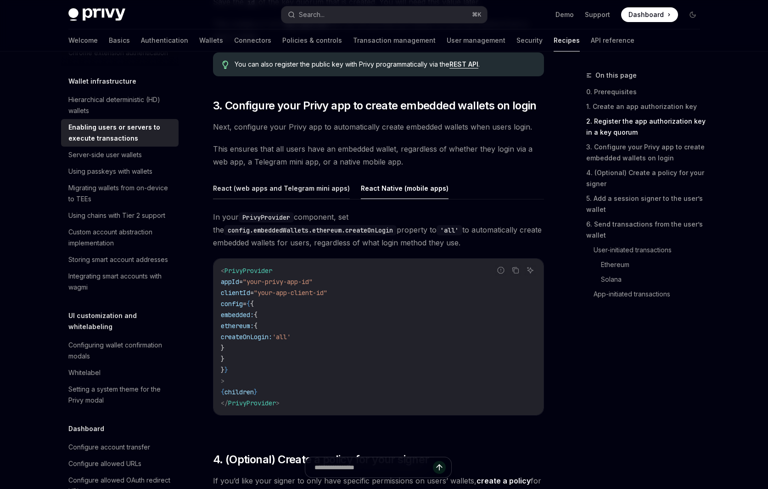
click at [326, 193] on button "React (web apps and Telegram mini apps)" at bounding box center [281, 188] width 137 height 22
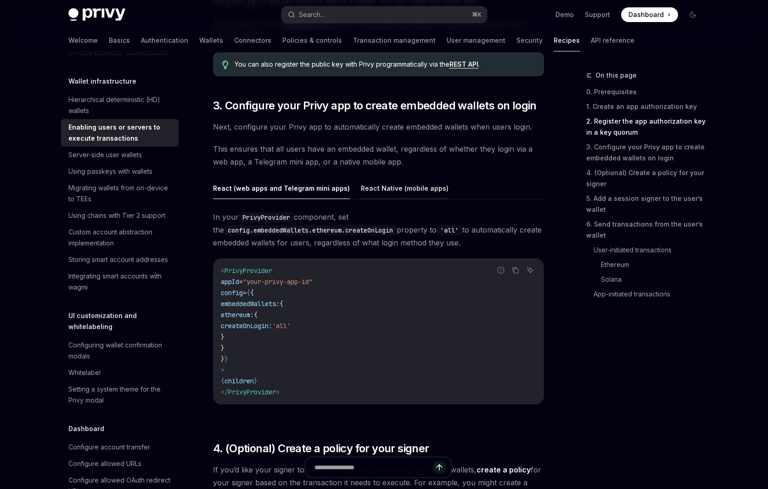
click at [402, 183] on button "React Native (mobile apps)" at bounding box center [405, 188] width 88 height 22
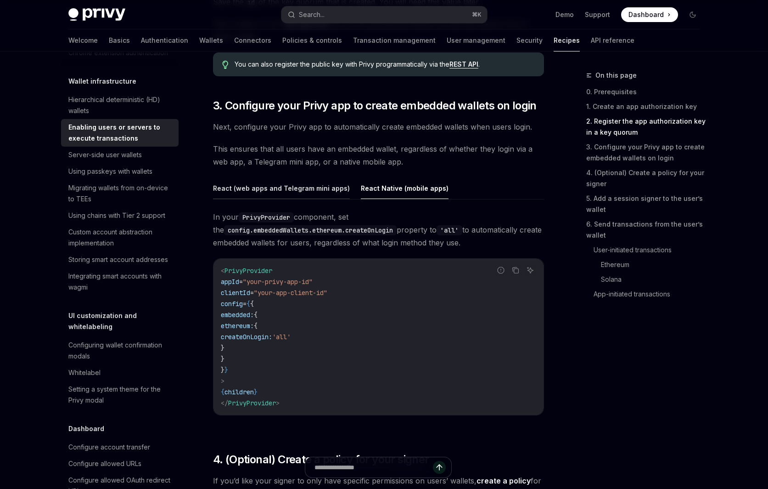
click at [317, 186] on button "React (web apps and Telegram mini apps)" at bounding box center [281, 188] width 137 height 22
type textarea "*"
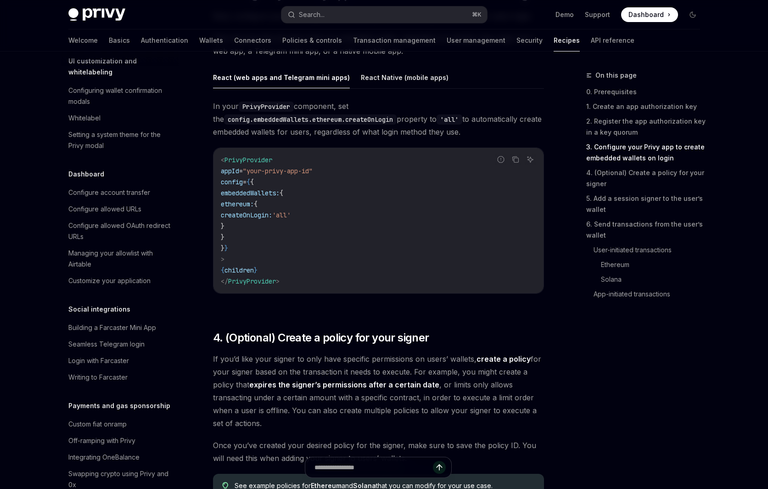
scroll to position [858, 0]
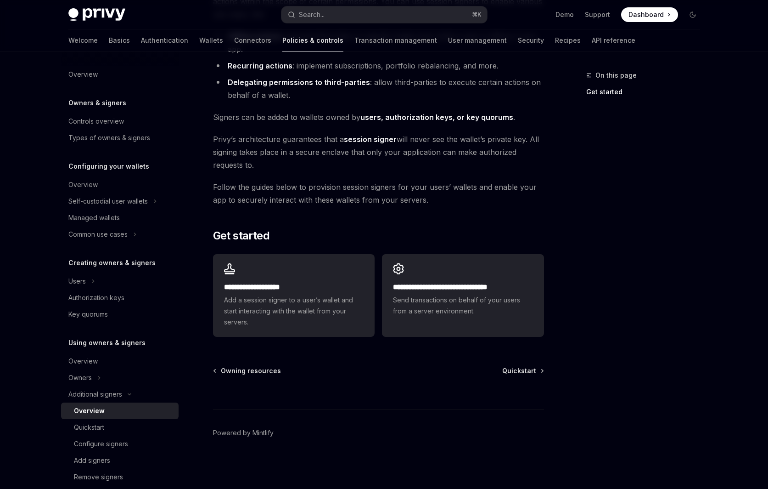
scroll to position [59, 0]
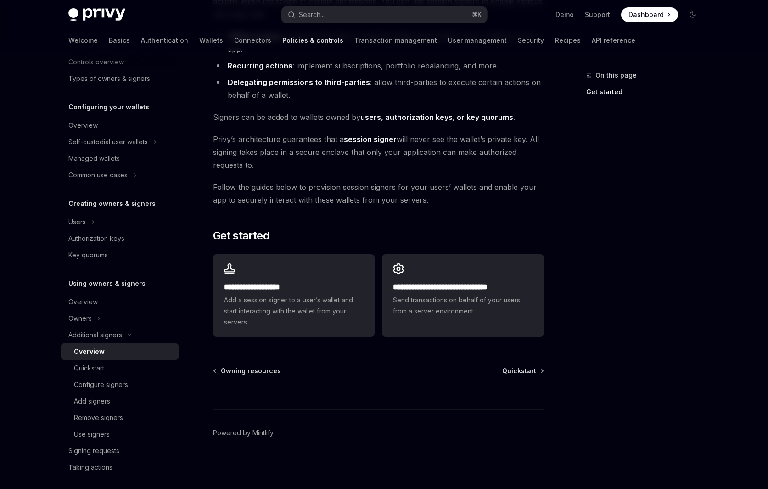
click at [123, 372] on div "Quickstart" at bounding box center [123, 367] width 99 height 11
click at [139, 364] on div "Quickstart" at bounding box center [123, 367] width 99 height 11
type textarea "*"
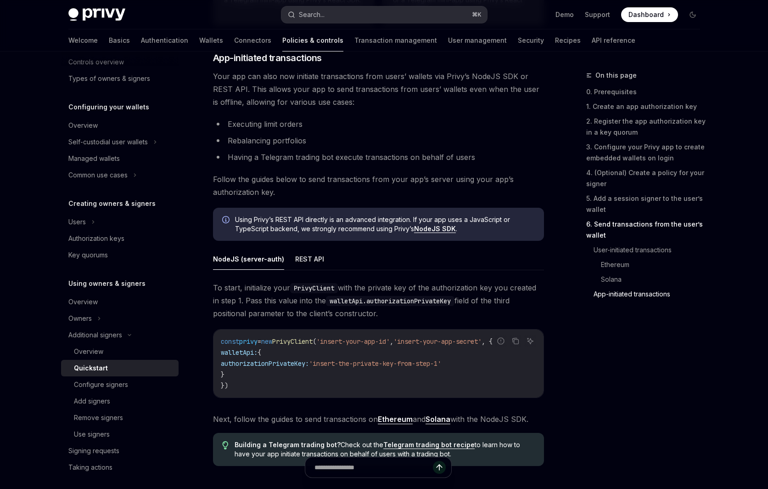
click at [315, 22] on button "Search... ⌘ K" at bounding box center [384, 14] width 206 height 17
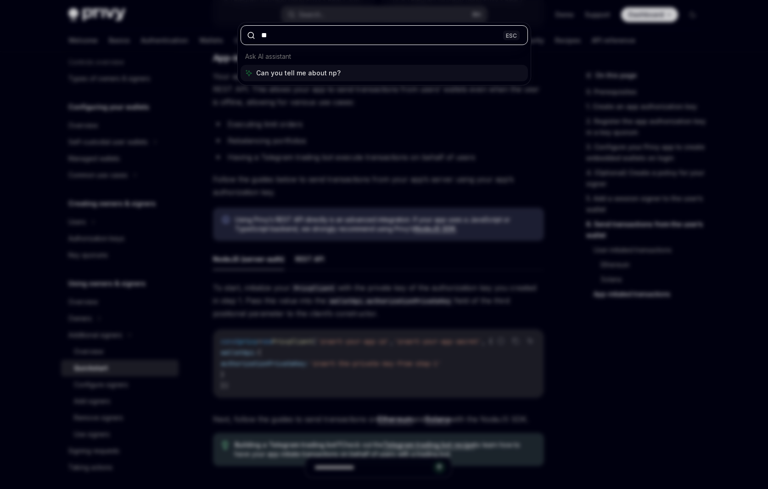
type input "***"
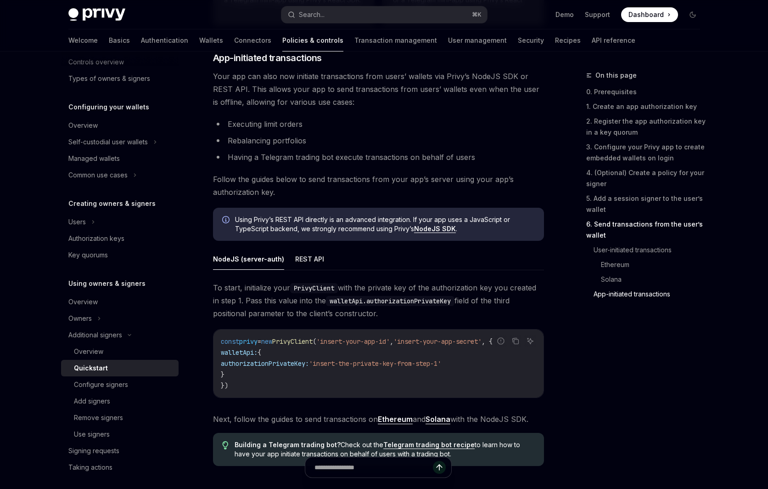
type textarea "*"
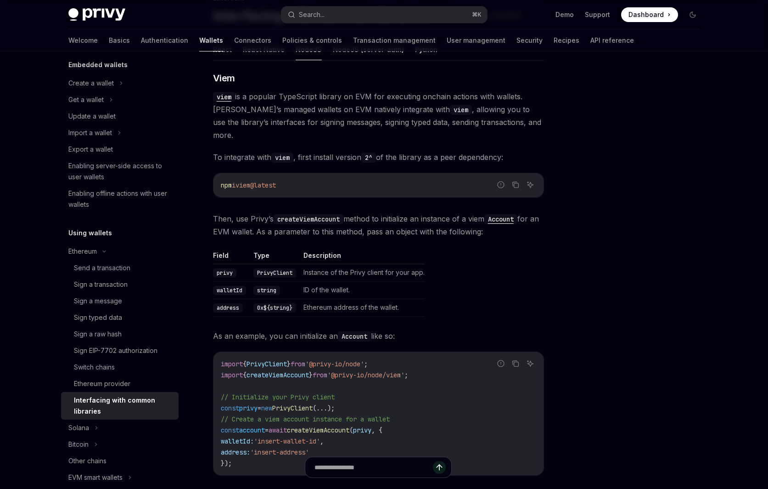
scroll to position [80, 0]
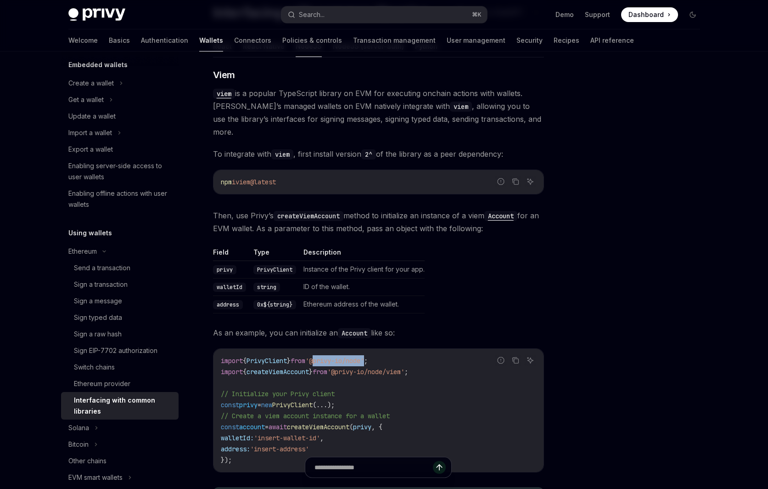
copy span "@privy-io/node"
drag, startPoint x: 324, startPoint y: 350, endPoint x: 379, endPoint y: 351, distance: 55.1
click at [364, 356] on span "'@privy-io/node'" at bounding box center [334, 360] width 59 height 8
